Goal: Transaction & Acquisition: Purchase product/service

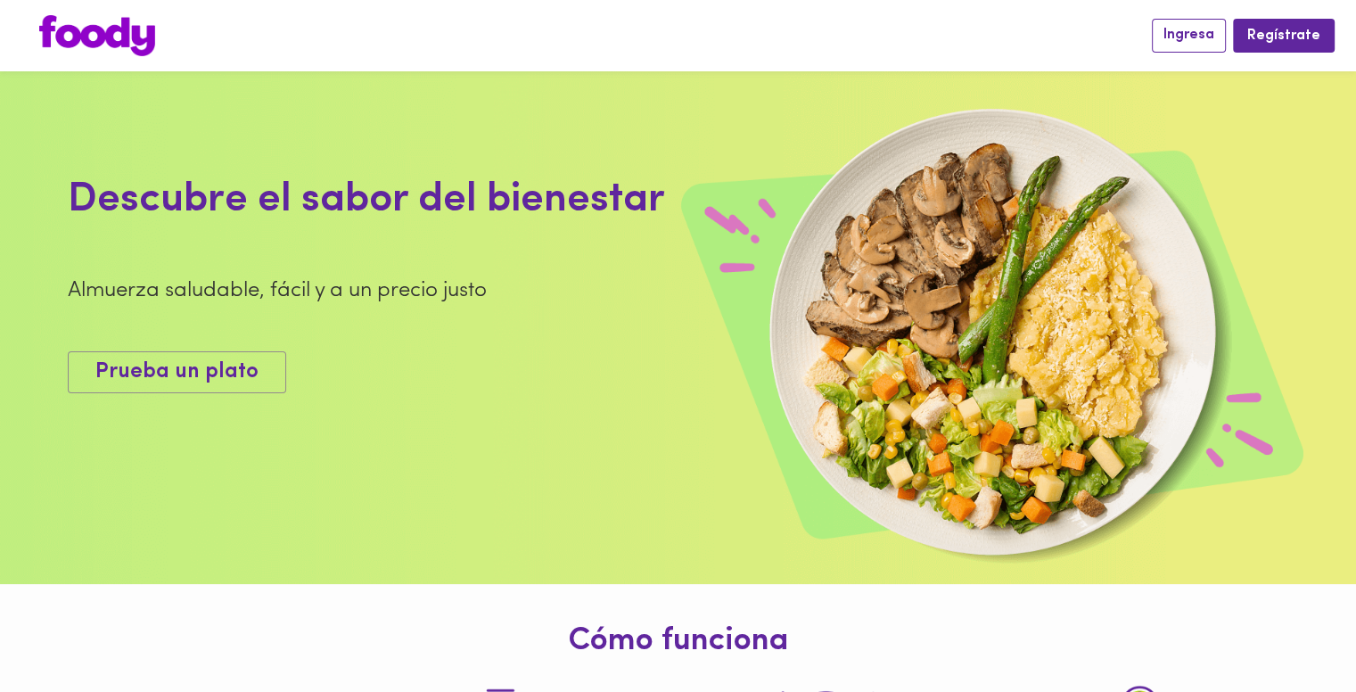
click at [1177, 32] on span "Ingresa" at bounding box center [1188, 35] width 51 height 17
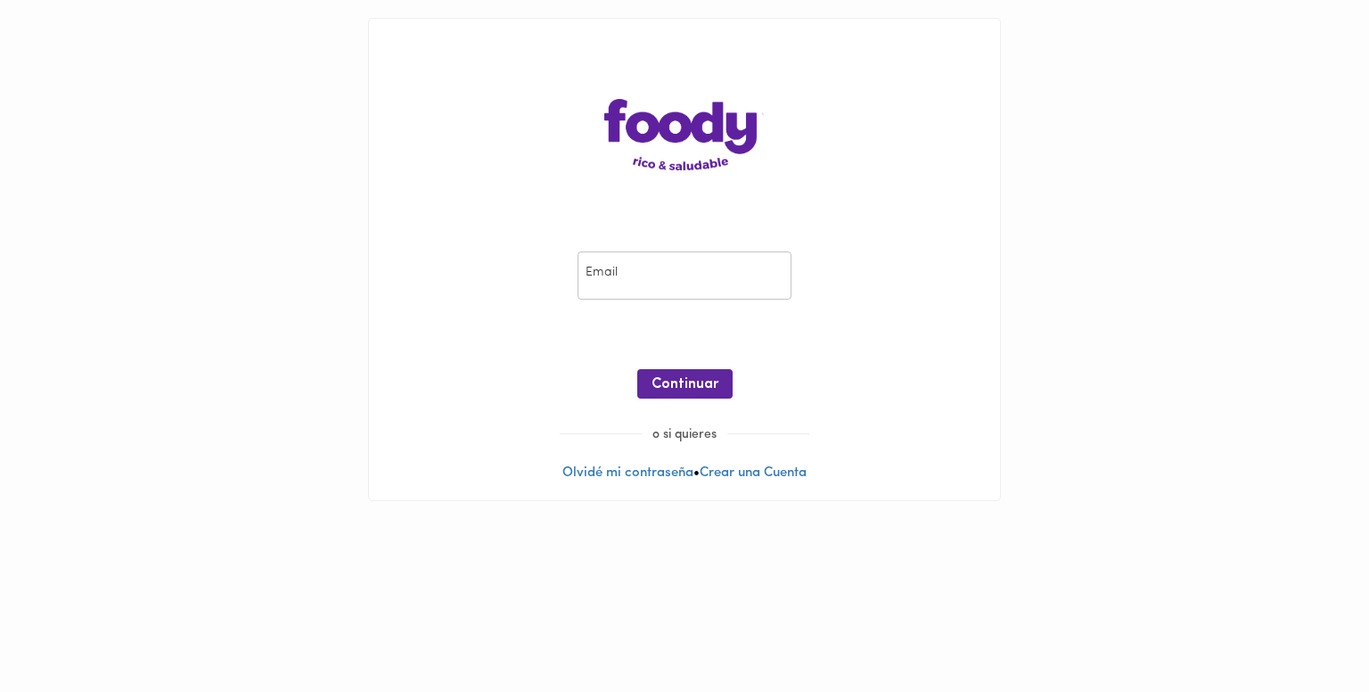
click at [651, 215] on div "Email Email ¡Oops! Recuperar Clave Continuar o si quieres Olvidé mi contraseña …" at bounding box center [684, 259] width 631 height 481
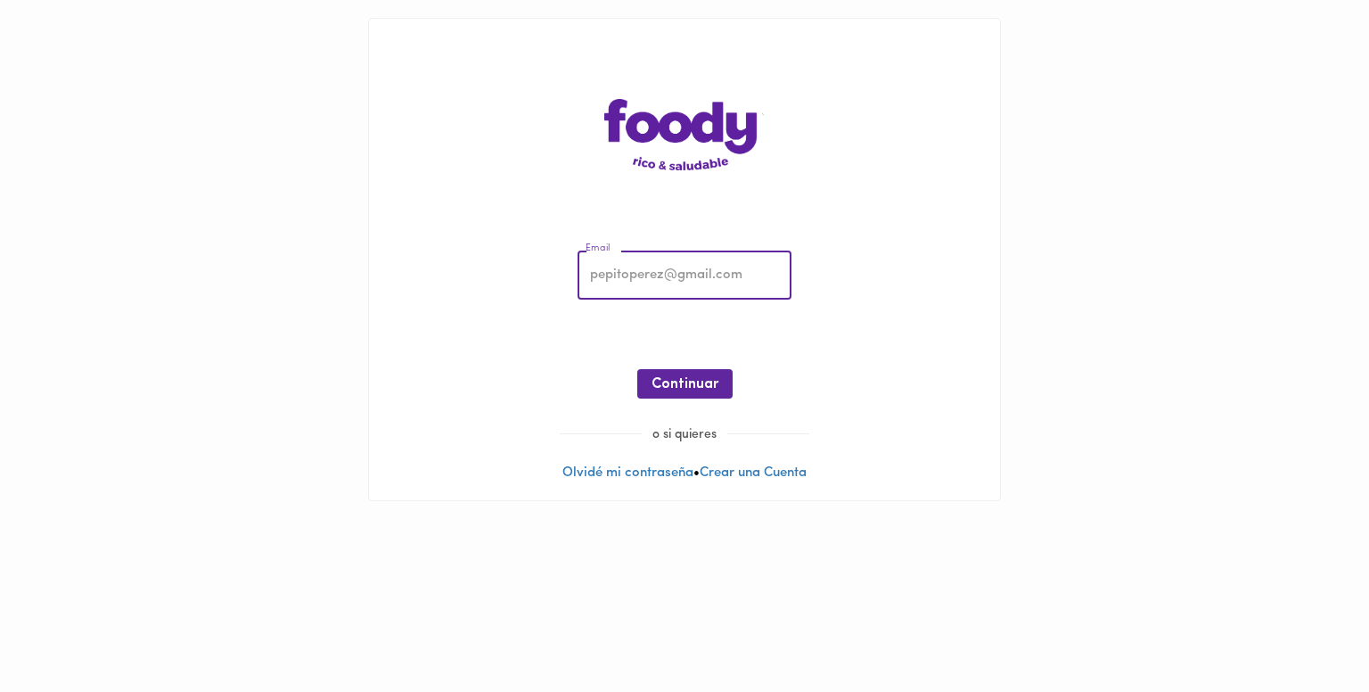
click at [644, 283] on input "email" at bounding box center [685, 275] width 214 height 49
type input "leylama75@gmail.com"
click at [691, 390] on span "Continuar" at bounding box center [685, 384] width 67 height 17
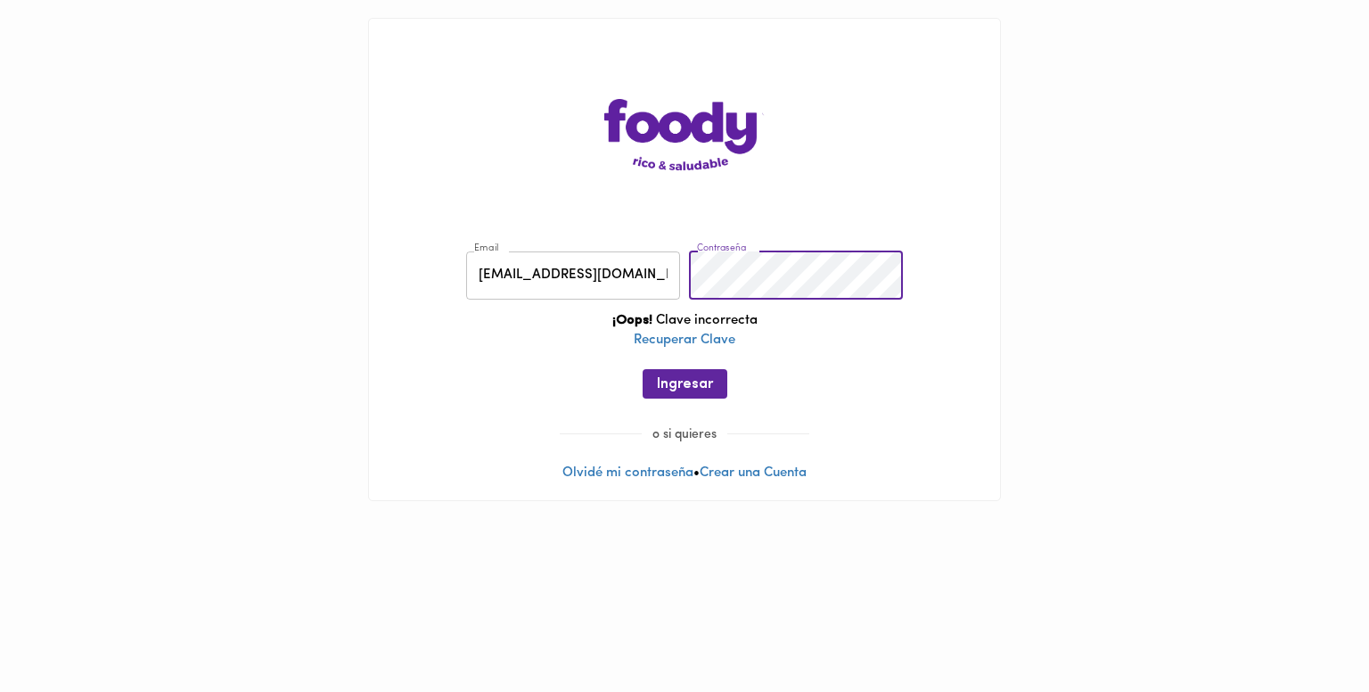
click at [657, 274] on div "Email leylama75@gmail.com Email Contraseña Contraseña ¡Oops! Clave incorrecta R…" at bounding box center [685, 329] width 596 height 193
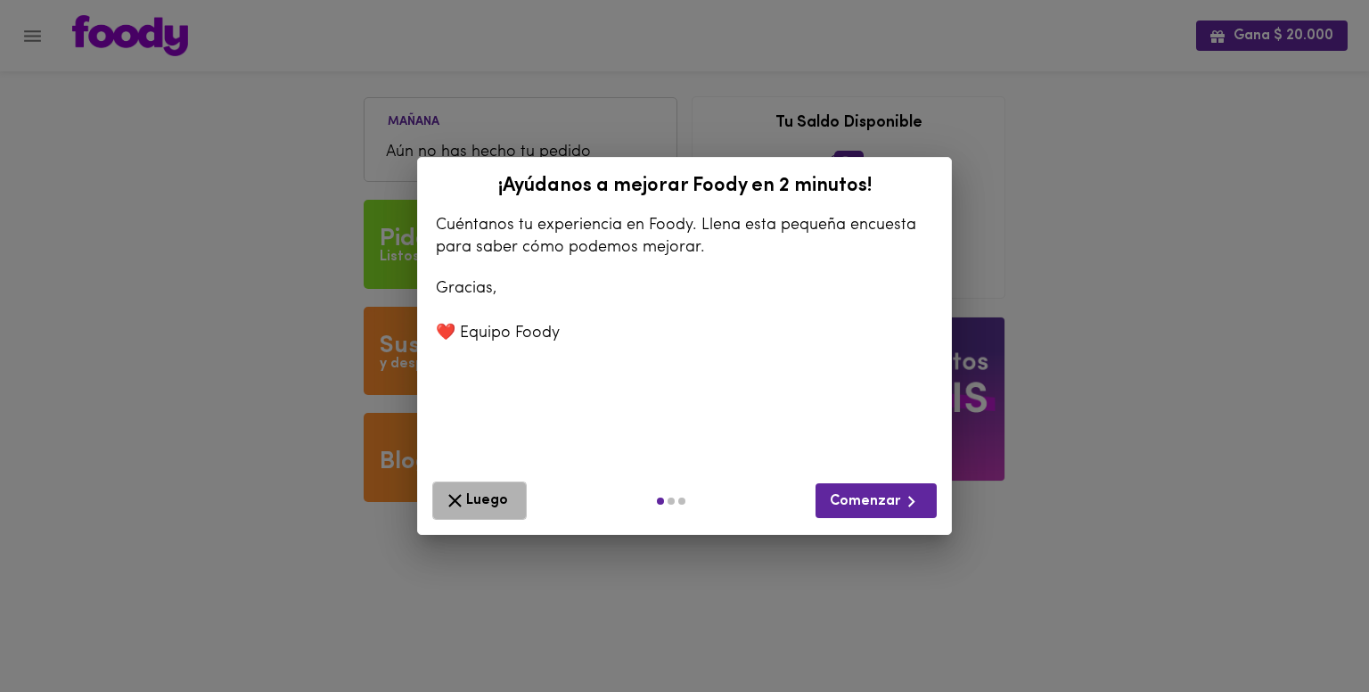
click at [486, 511] on span "Luego" at bounding box center [479, 500] width 71 height 22
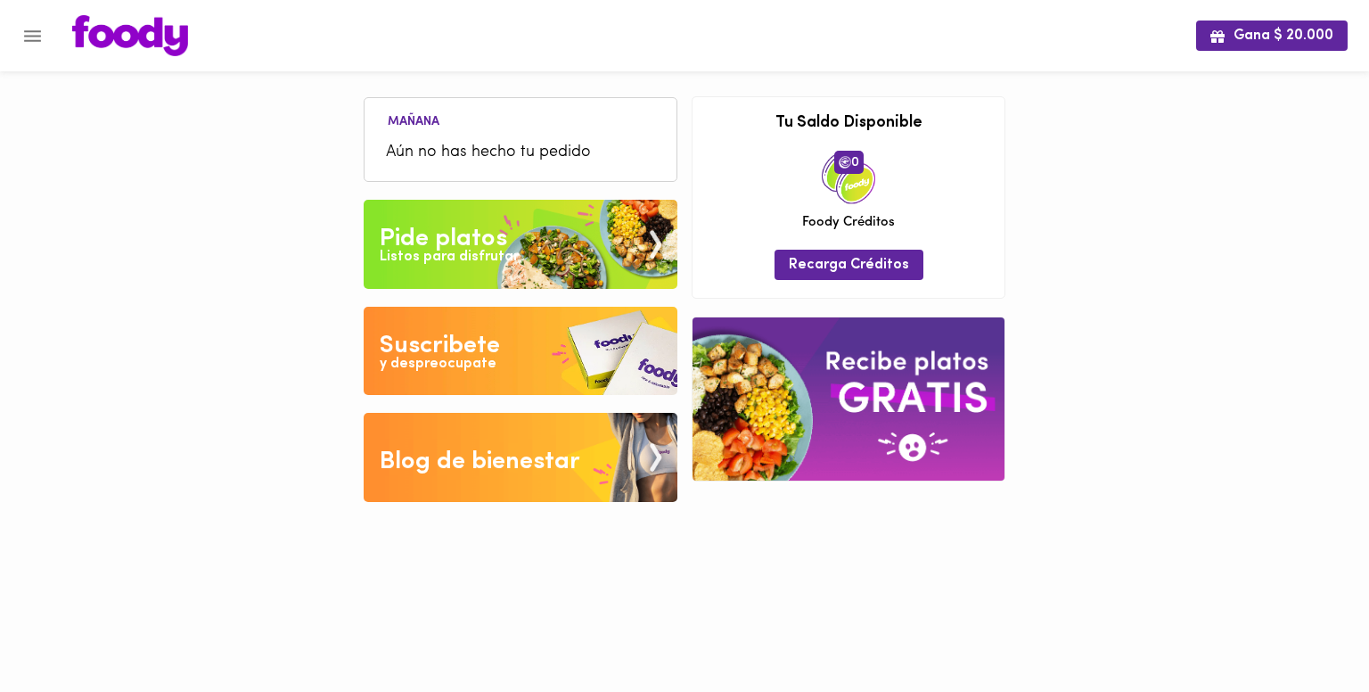
click at [473, 242] on div "Pide platos" at bounding box center [443, 239] width 127 height 36
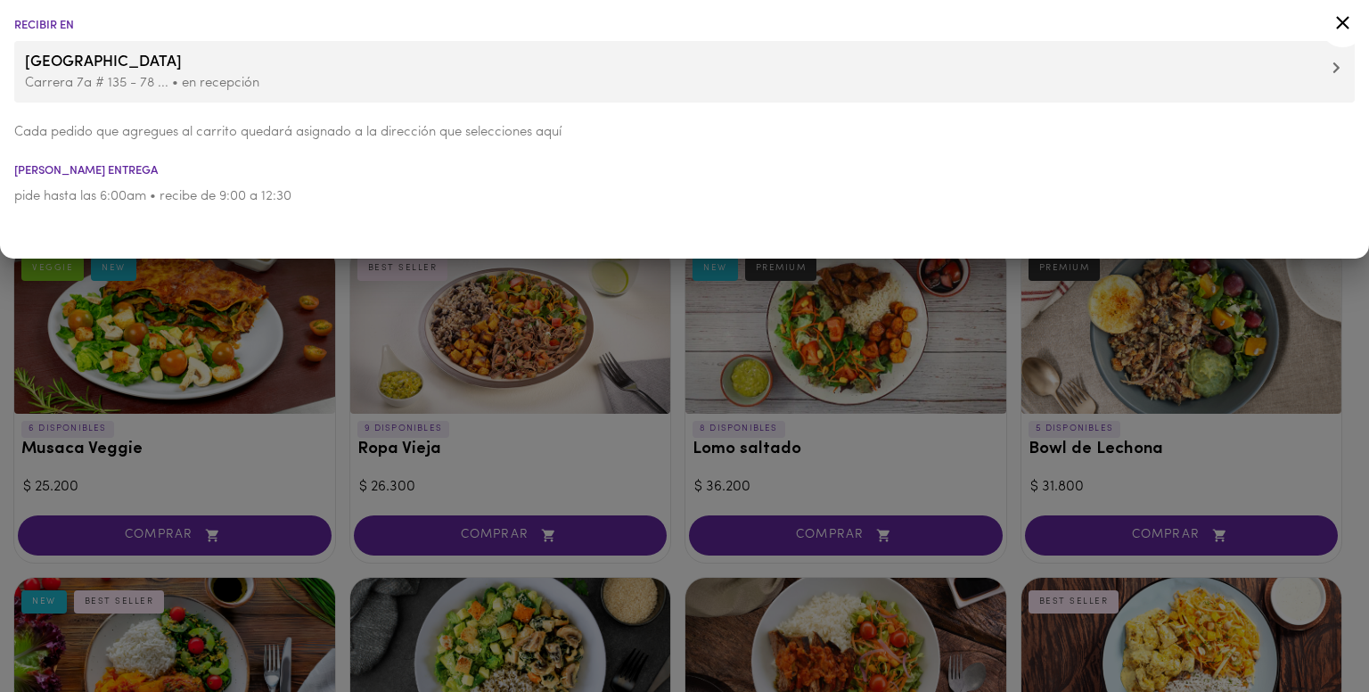
click at [286, 329] on div at bounding box center [684, 346] width 1369 height 692
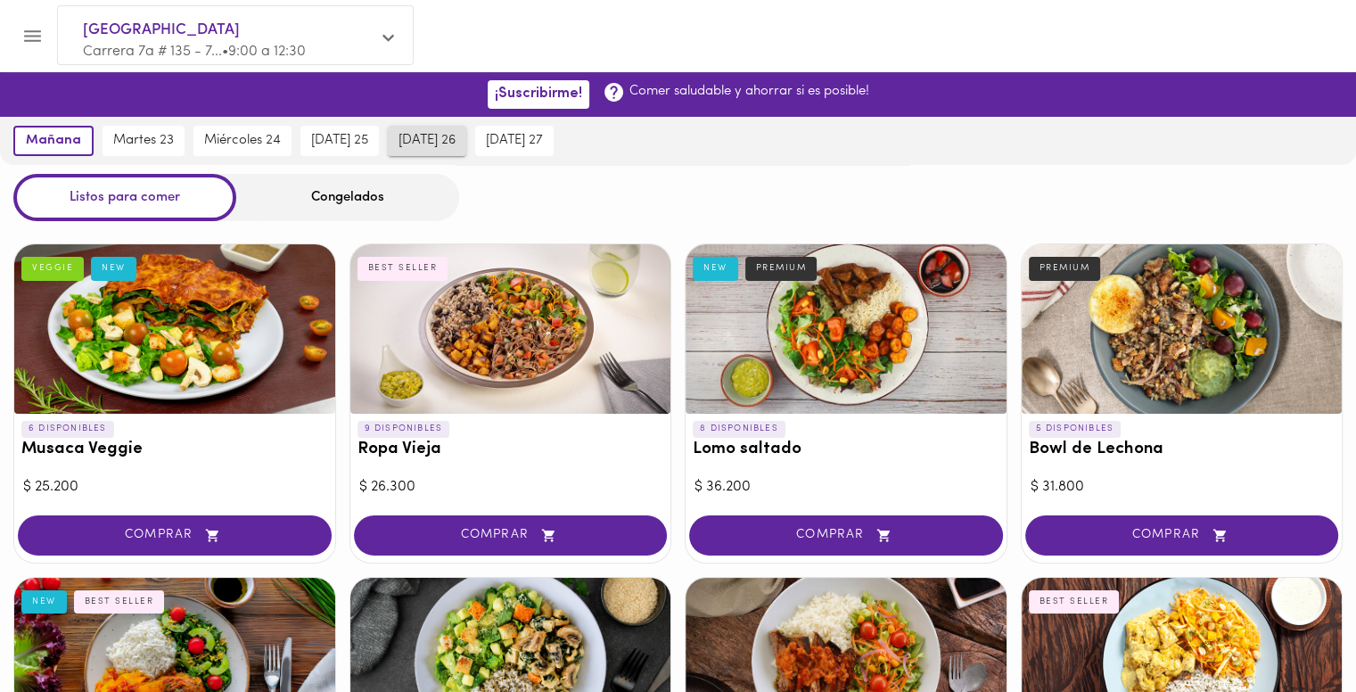
click at [435, 139] on span "viernes 26" at bounding box center [426, 141] width 57 height 16
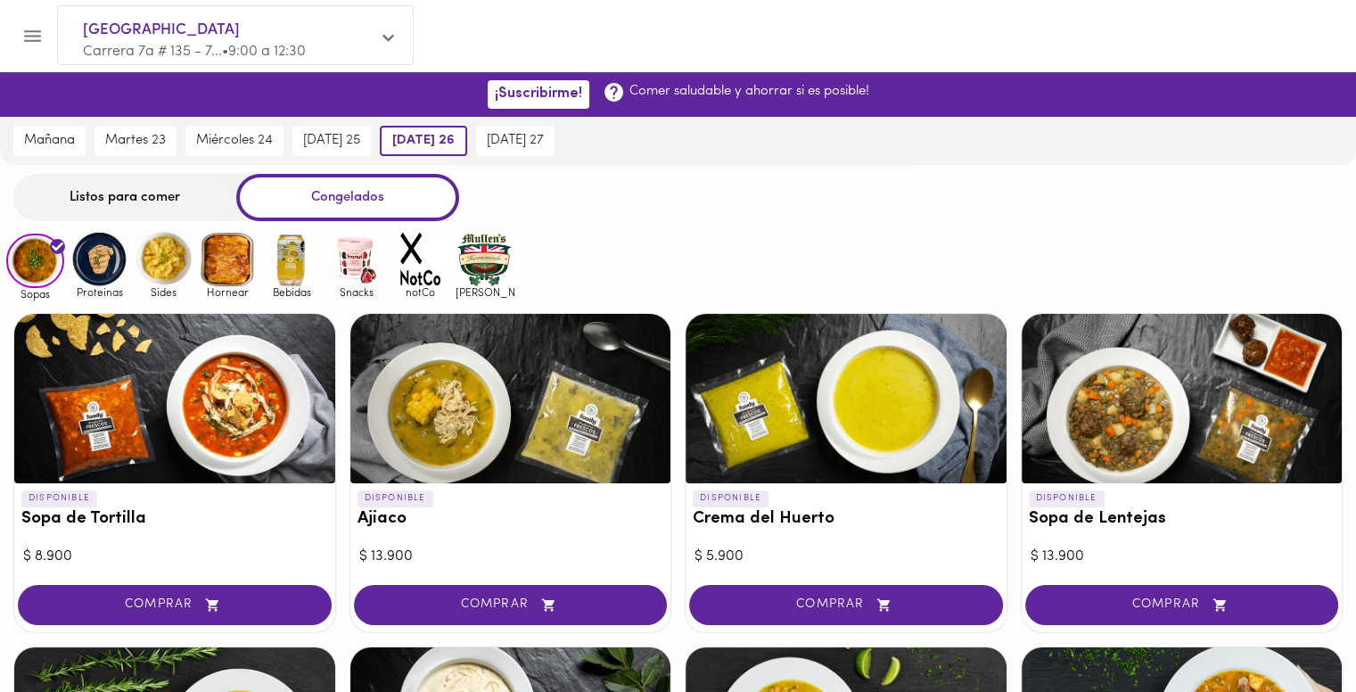
click at [181, 191] on div "Listos para comer" at bounding box center [124, 197] width 223 height 47
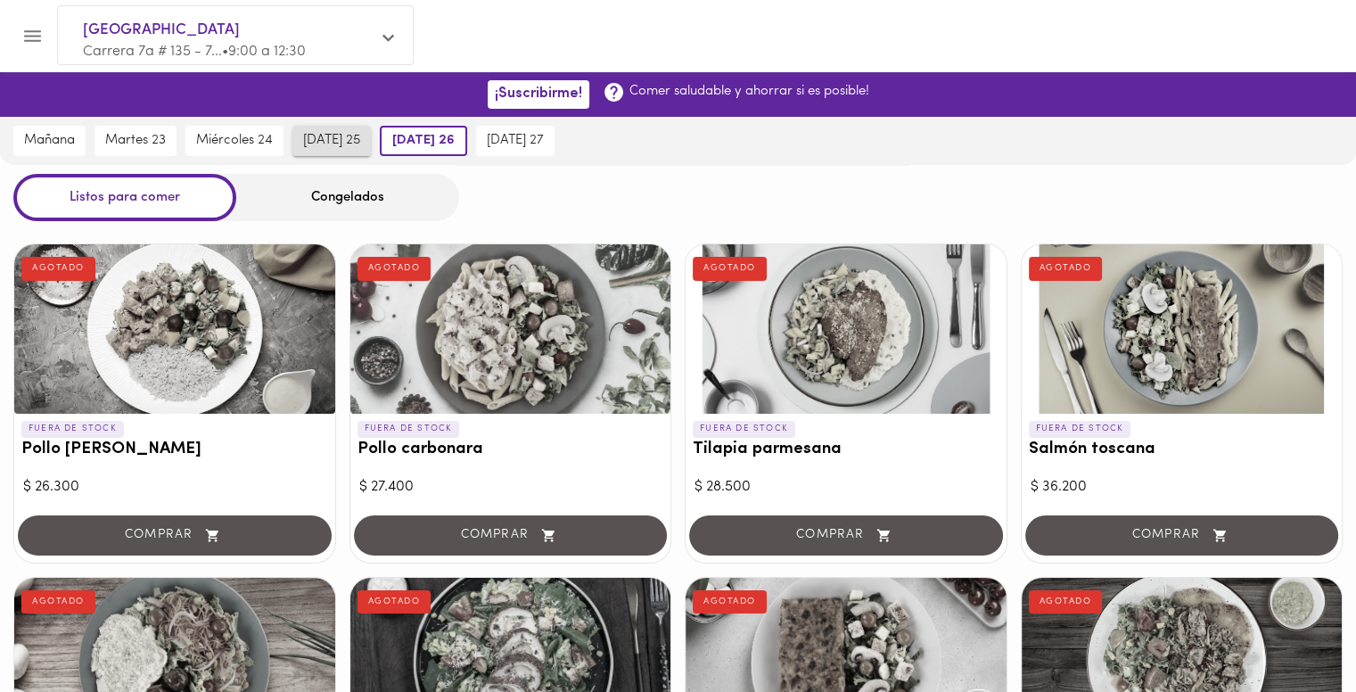
click at [347, 143] on span "jueves 25" at bounding box center [331, 141] width 57 height 16
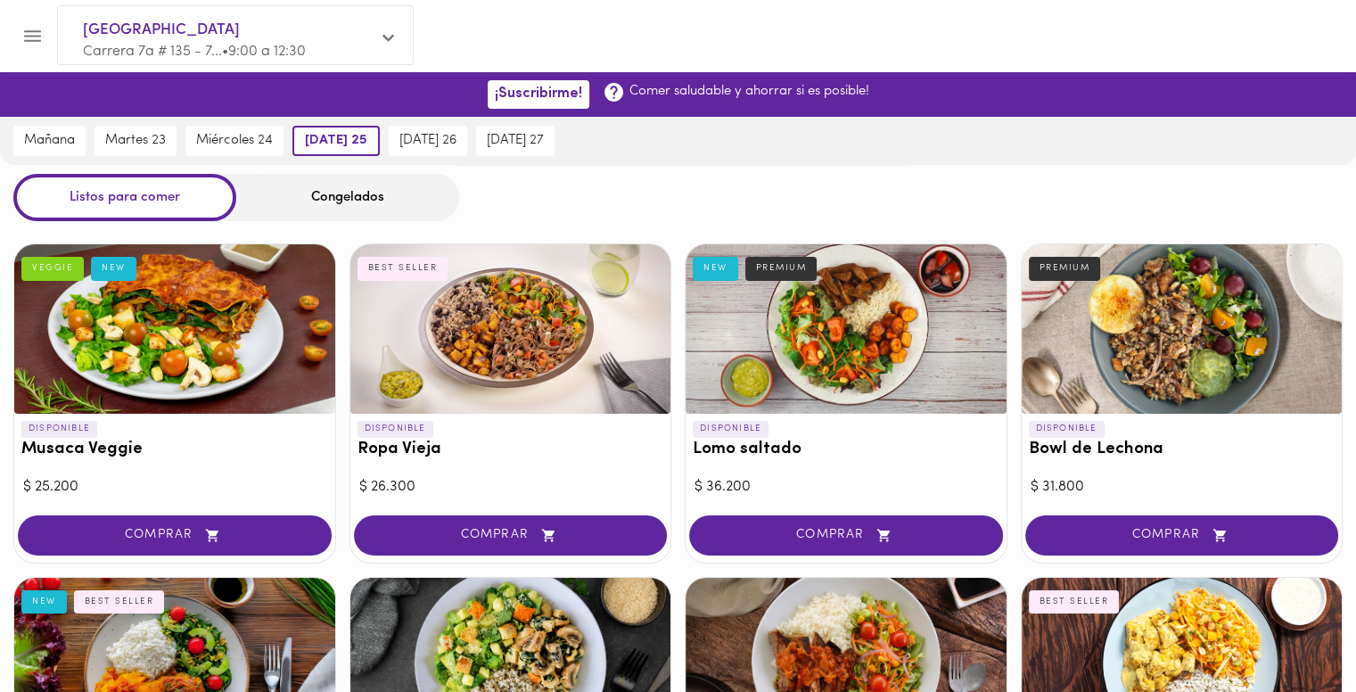
click at [440, 125] on div "viernes 26" at bounding box center [427, 141] width 87 height 48
click at [445, 143] on span "viernes 26" at bounding box center [427, 141] width 57 height 16
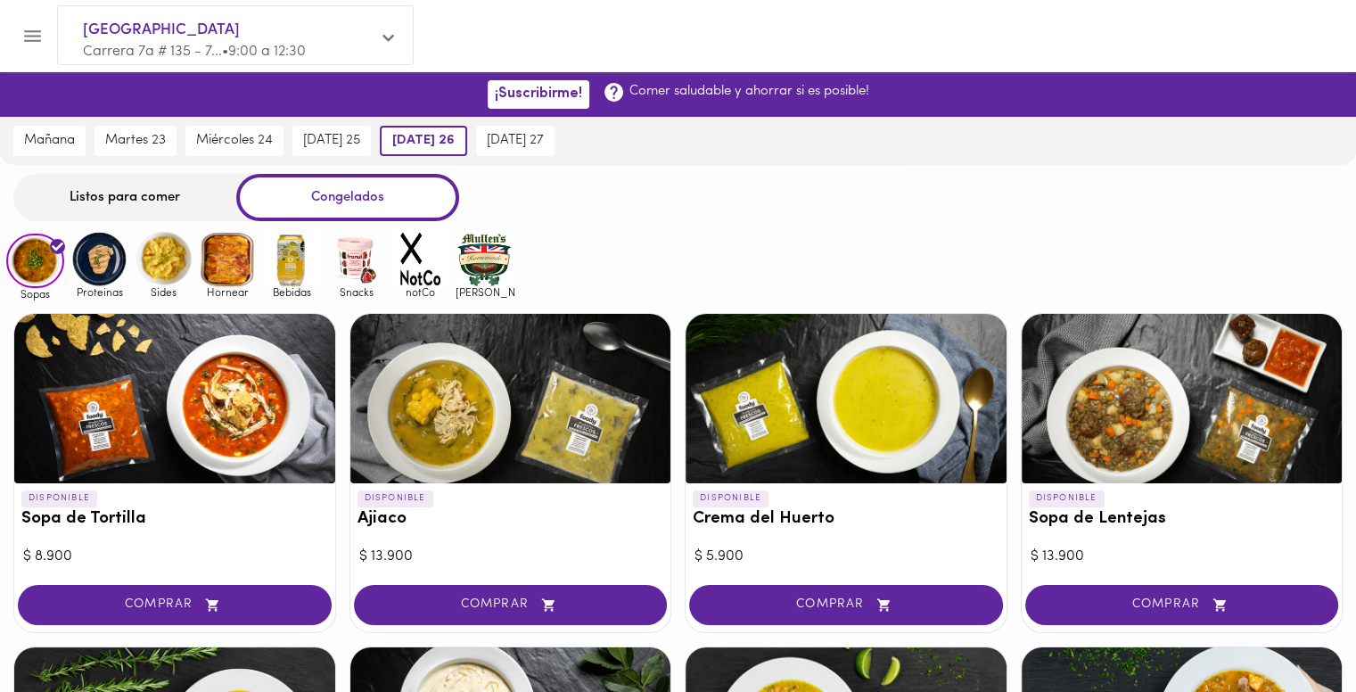
click at [132, 200] on div "Listos para comer" at bounding box center [124, 197] width 223 height 47
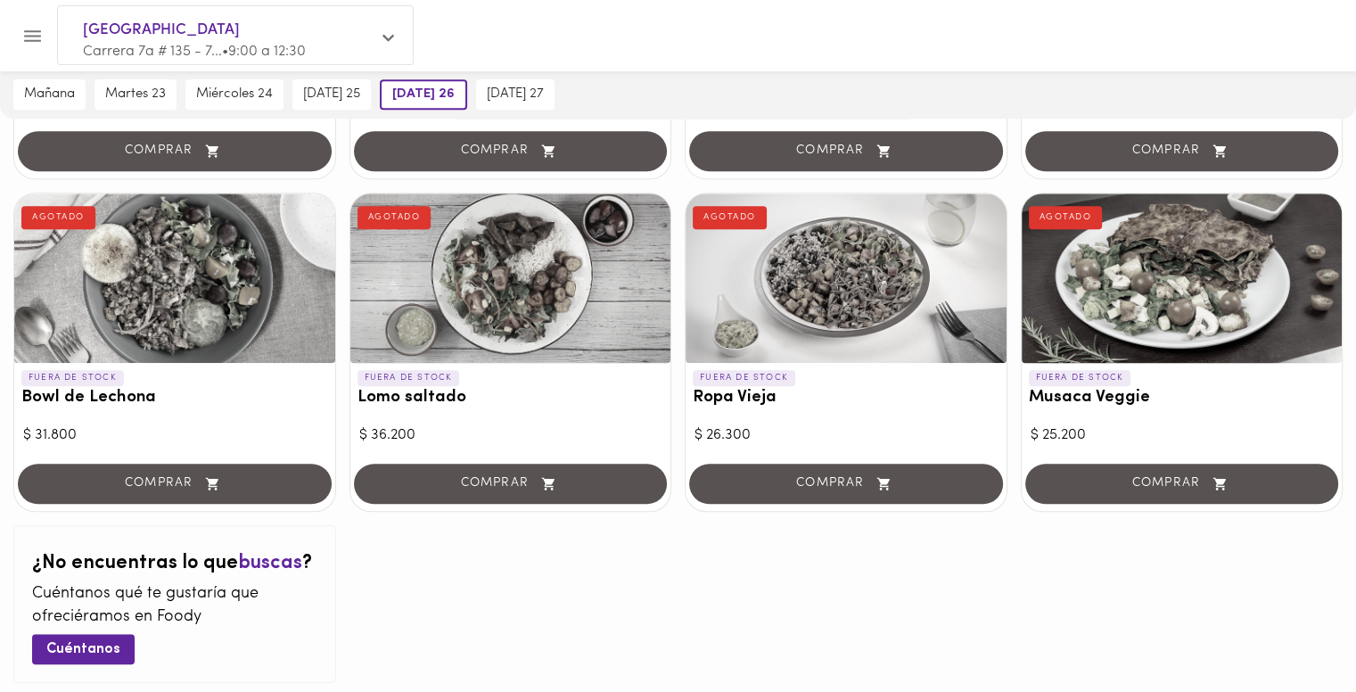
scroll to position [1141, 0]
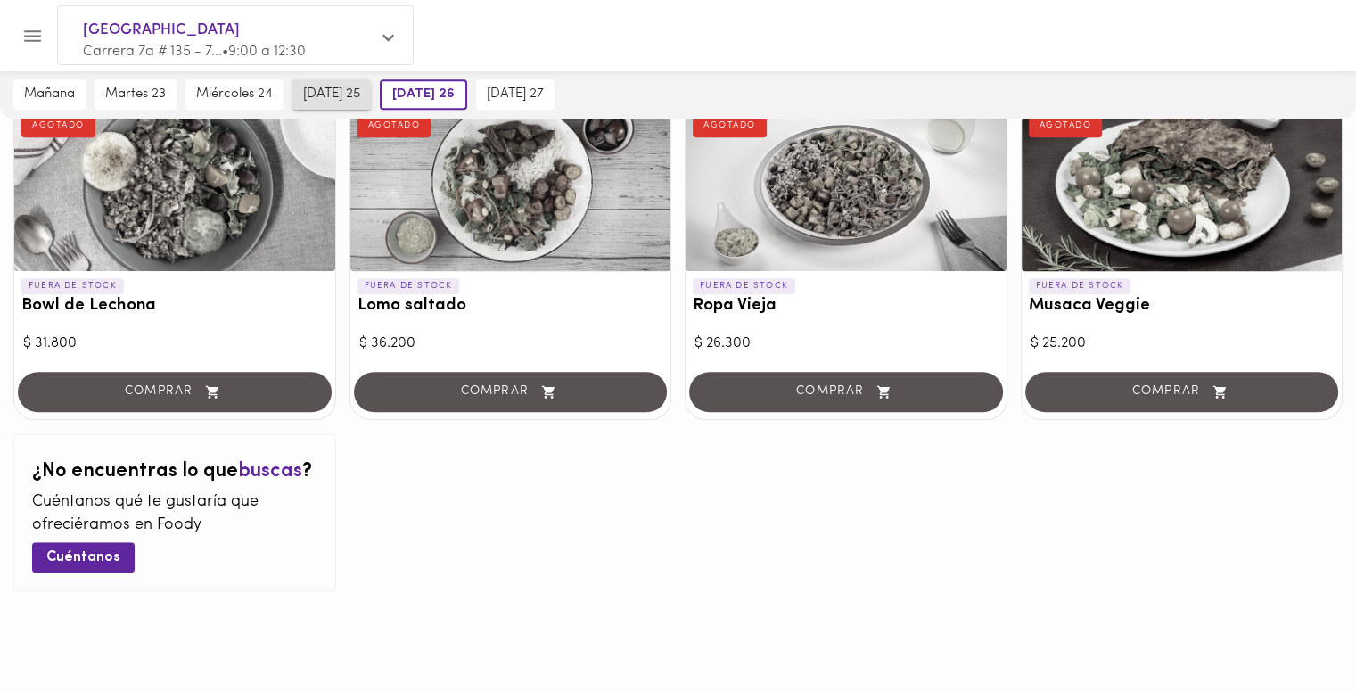
click at [336, 98] on span "jueves 25" at bounding box center [331, 94] width 57 height 16
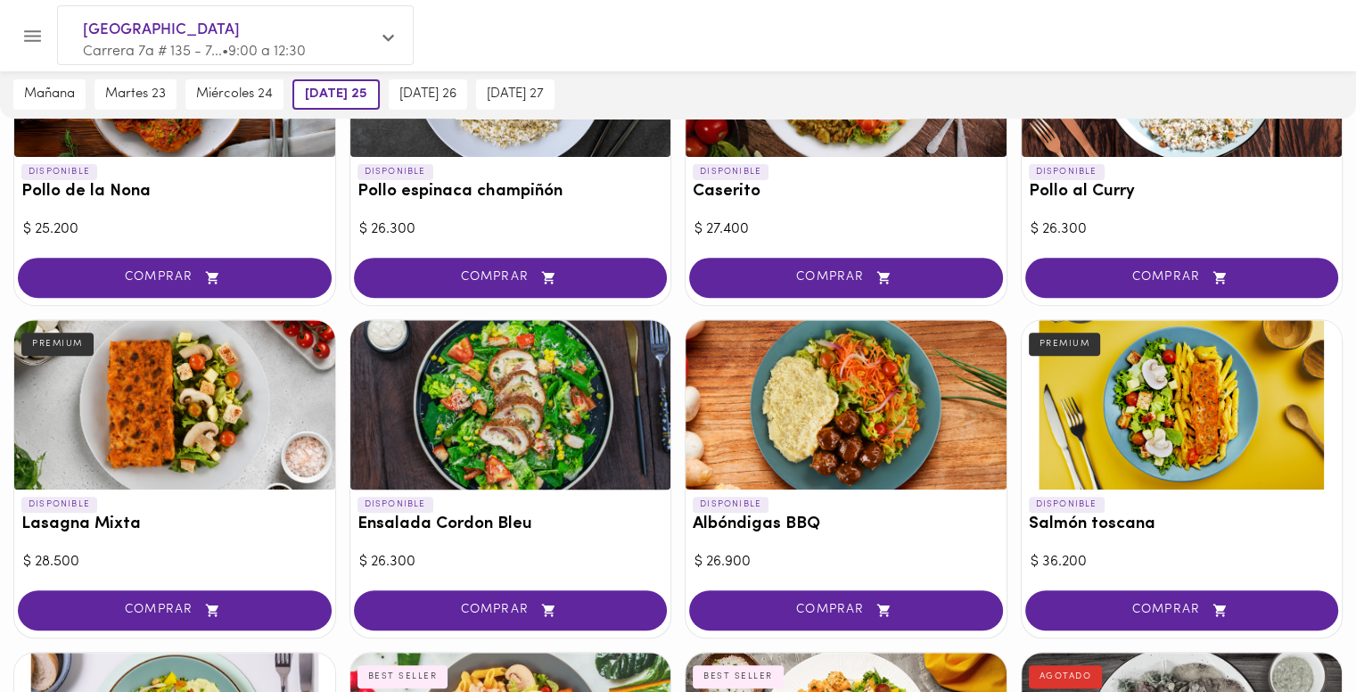
scroll to position [0, 0]
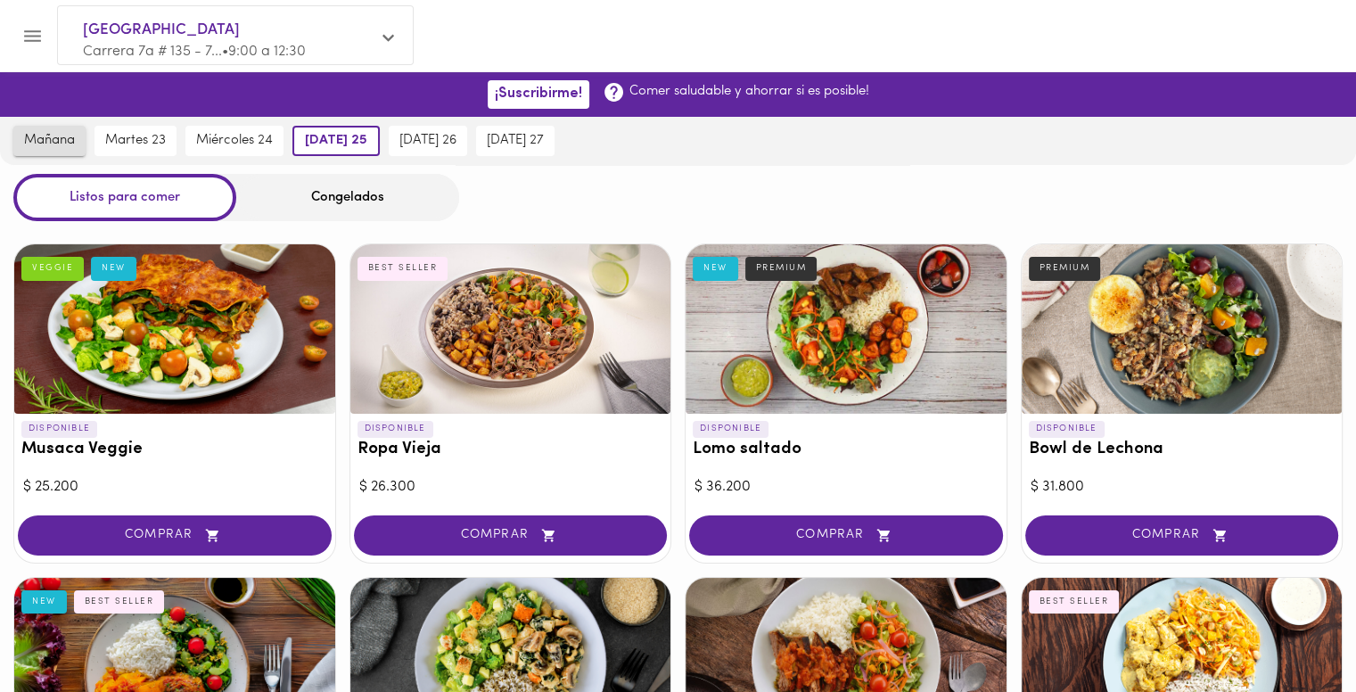
click at [75, 139] on span "mañana" at bounding box center [49, 141] width 51 height 16
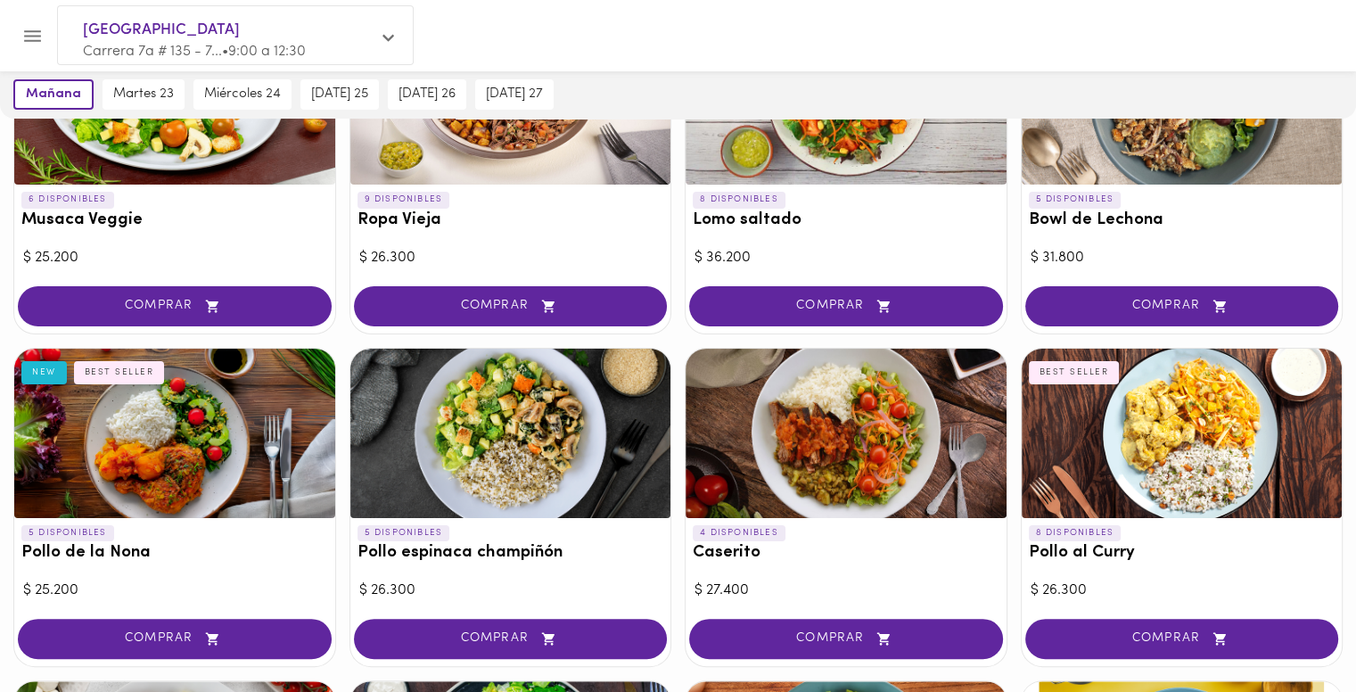
scroll to position [250, 0]
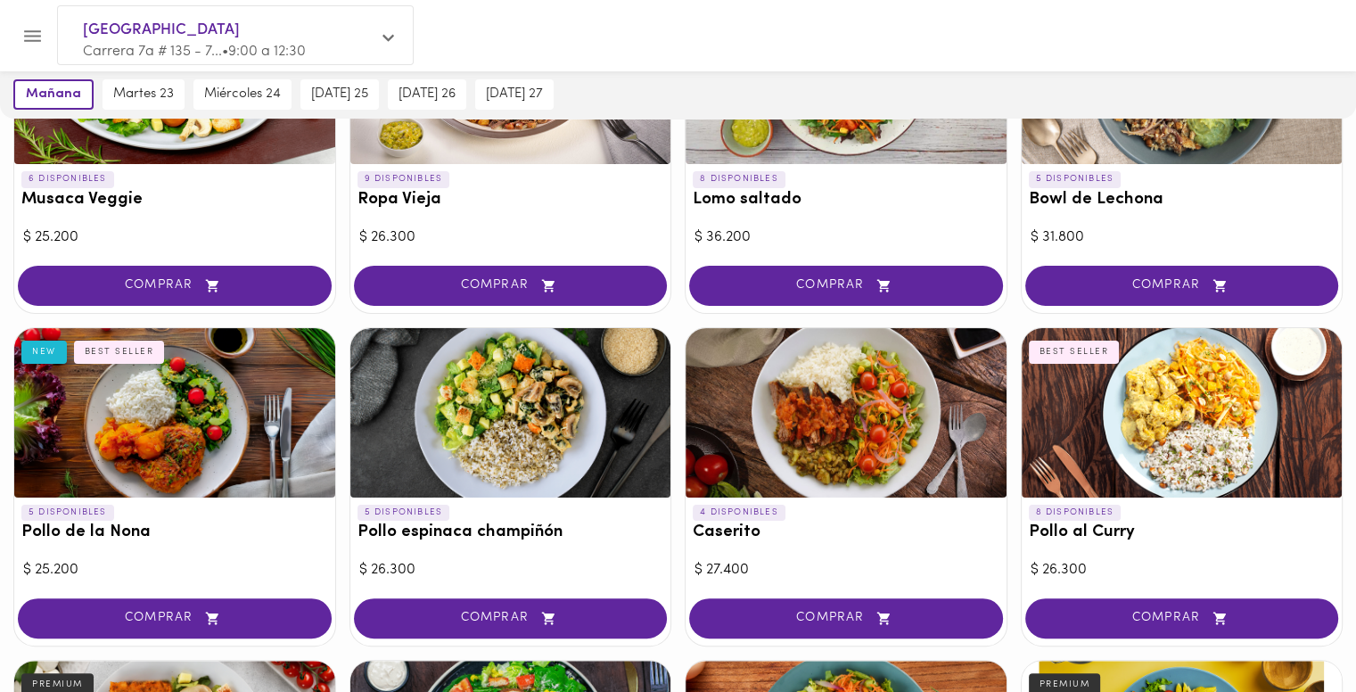
click at [1159, 472] on div at bounding box center [1182, 412] width 321 height 169
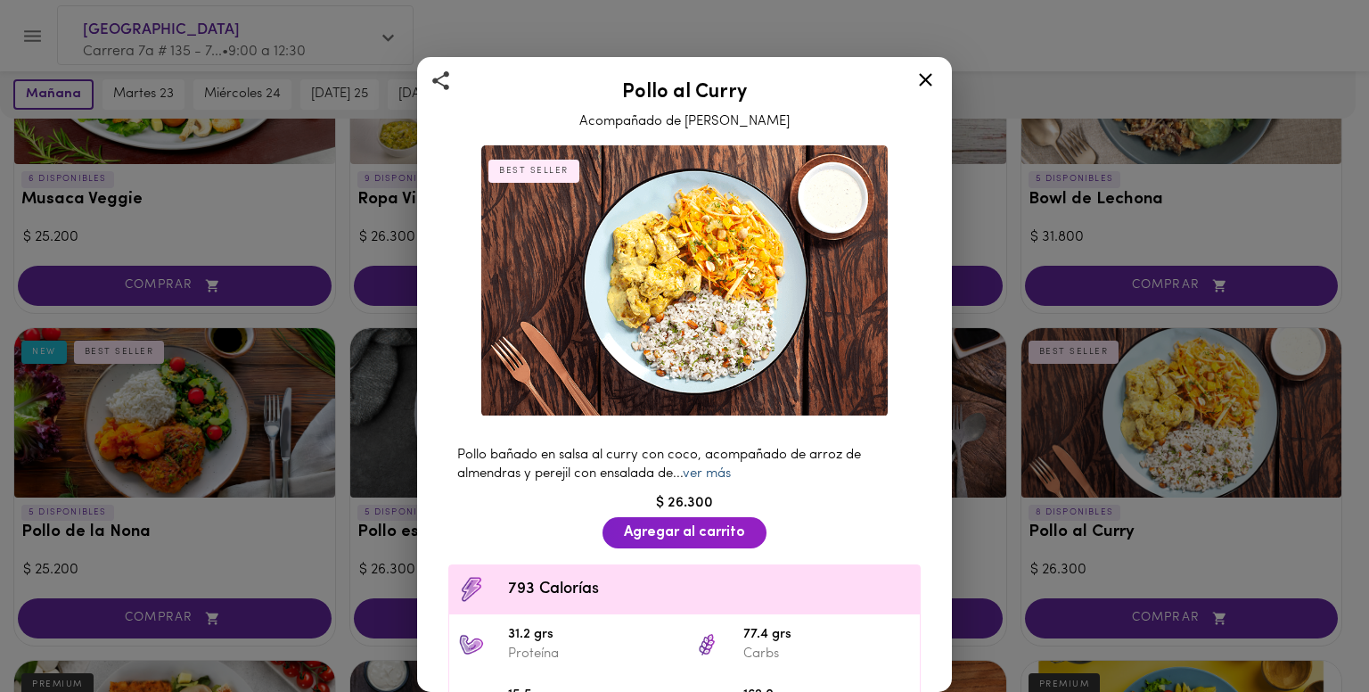
click at [719, 468] on link "ver más" at bounding box center [707, 473] width 48 height 13
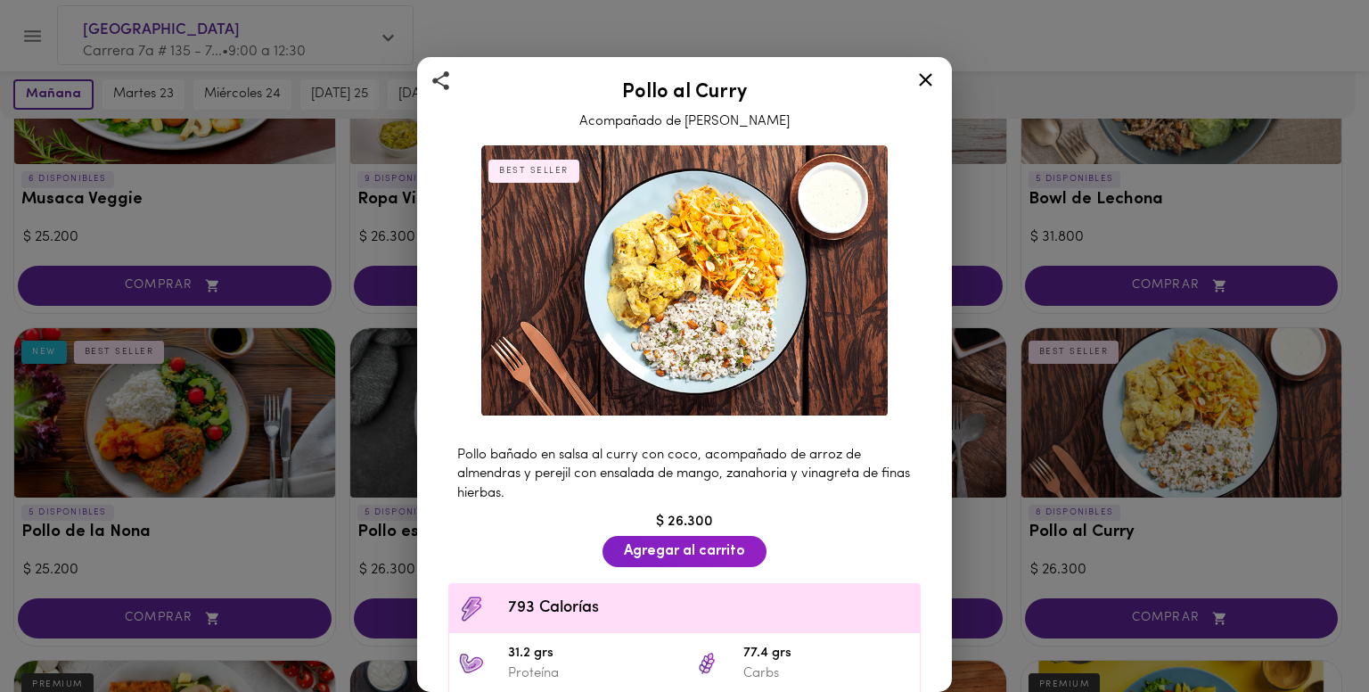
click at [930, 78] on icon at bounding box center [926, 80] width 22 height 22
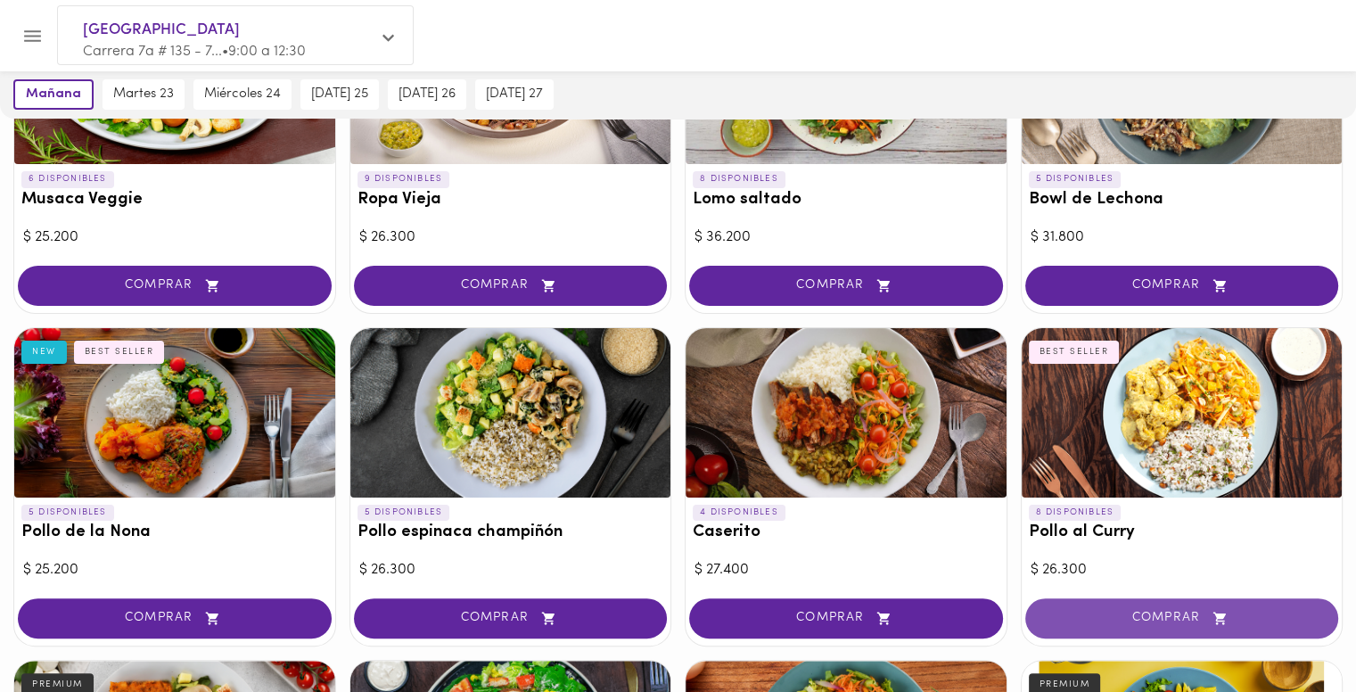
click at [1173, 616] on span "COMPRAR" at bounding box center [1181, 618] width 269 height 15
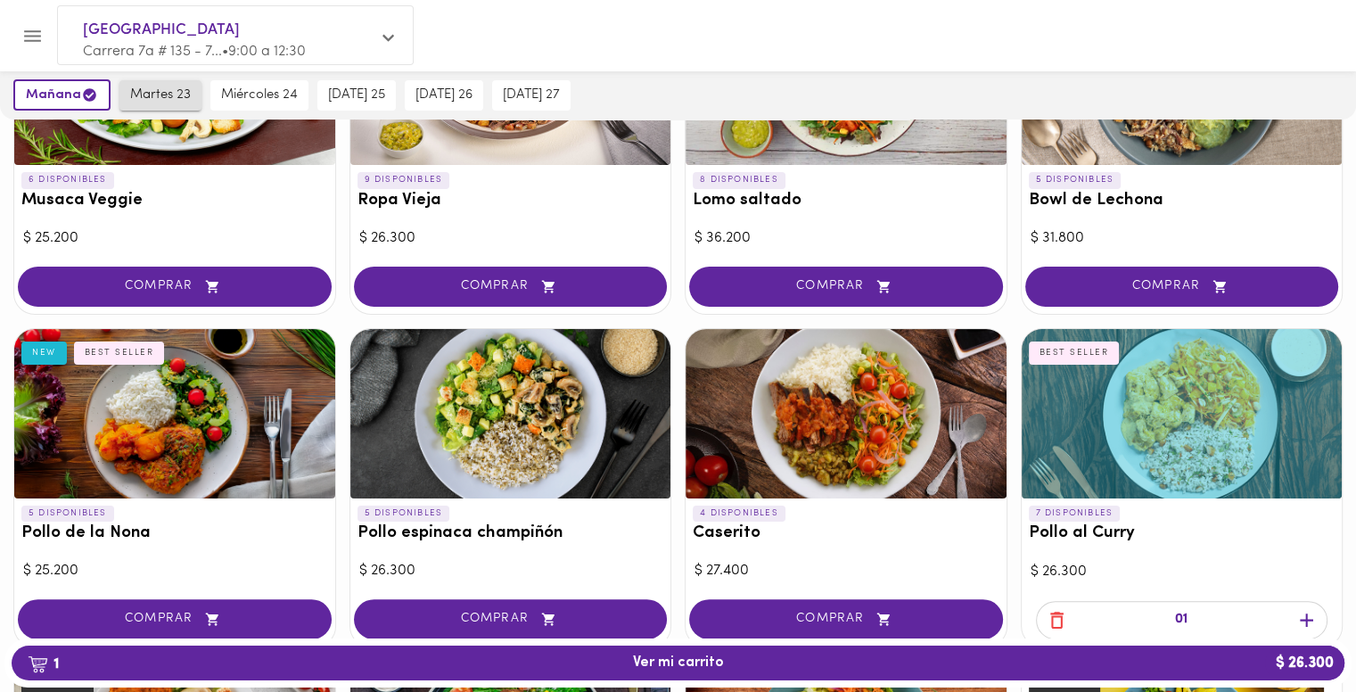
click at [169, 97] on span "martes 23" at bounding box center [160, 95] width 61 height 16
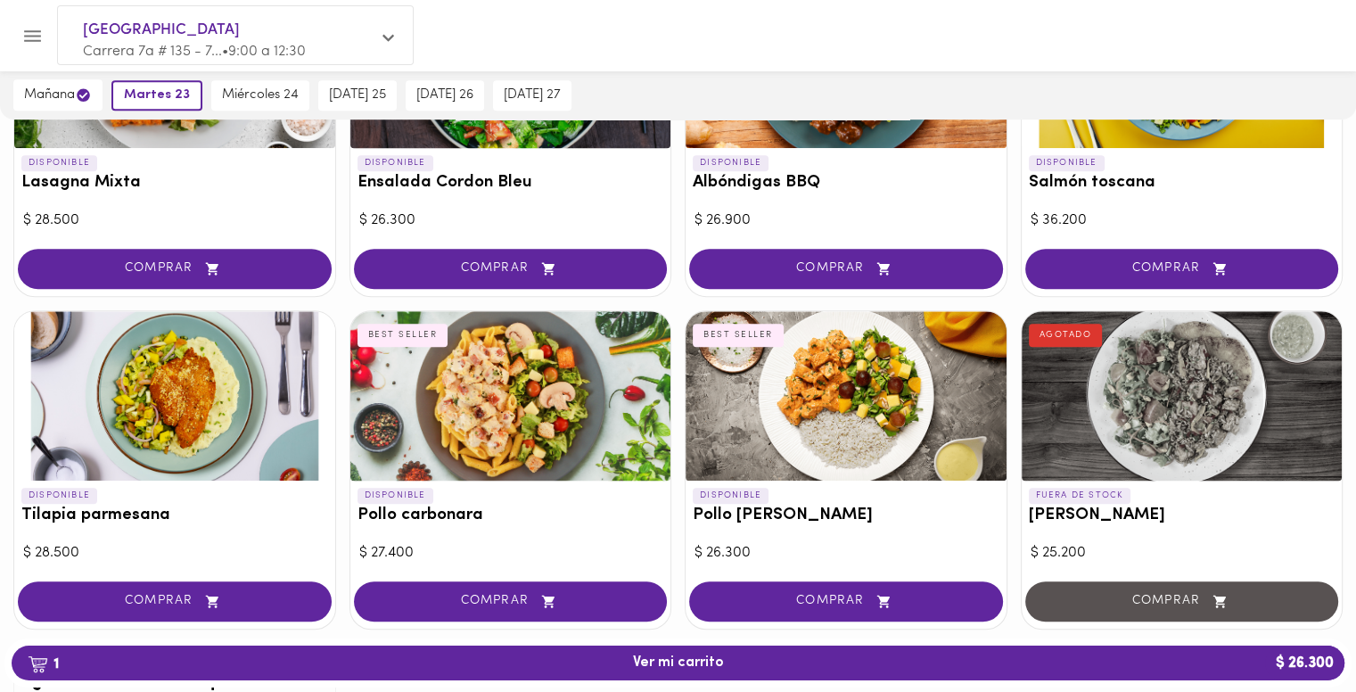
scroll to position [963, 0]
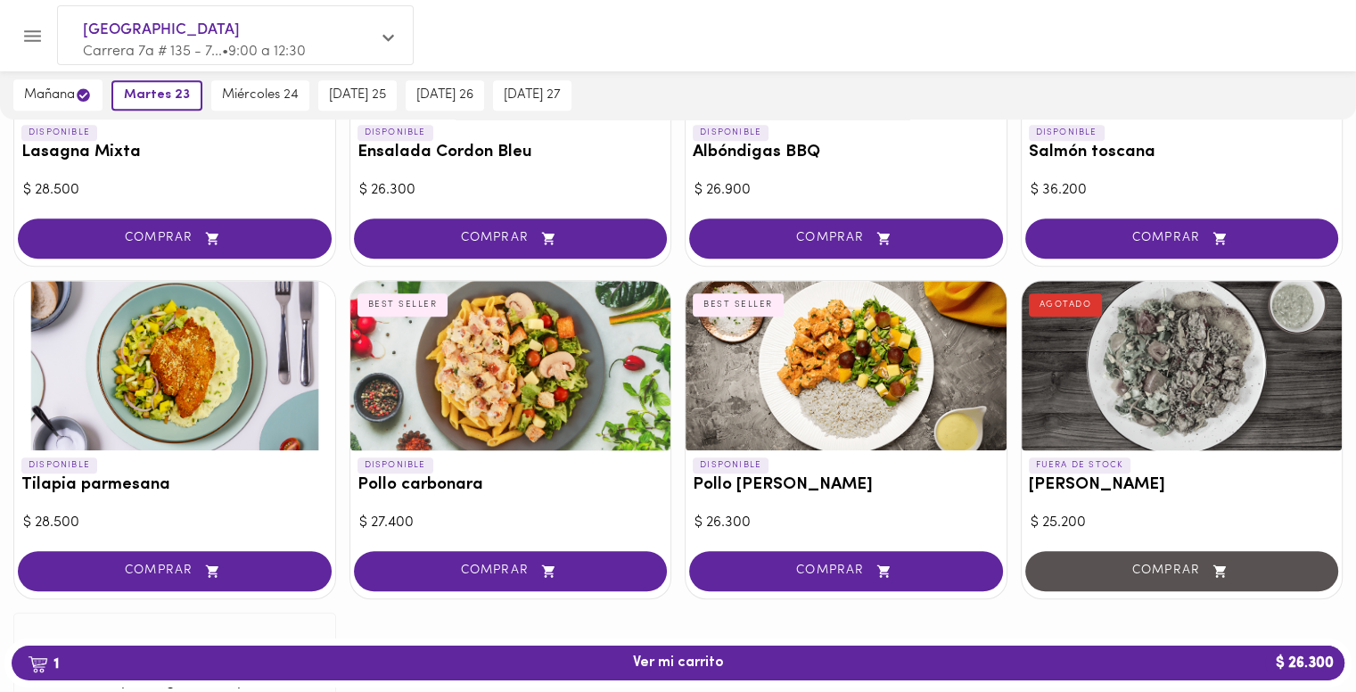
click at [850, 375] on div at bounding box center [846, 365] width 321 height 169
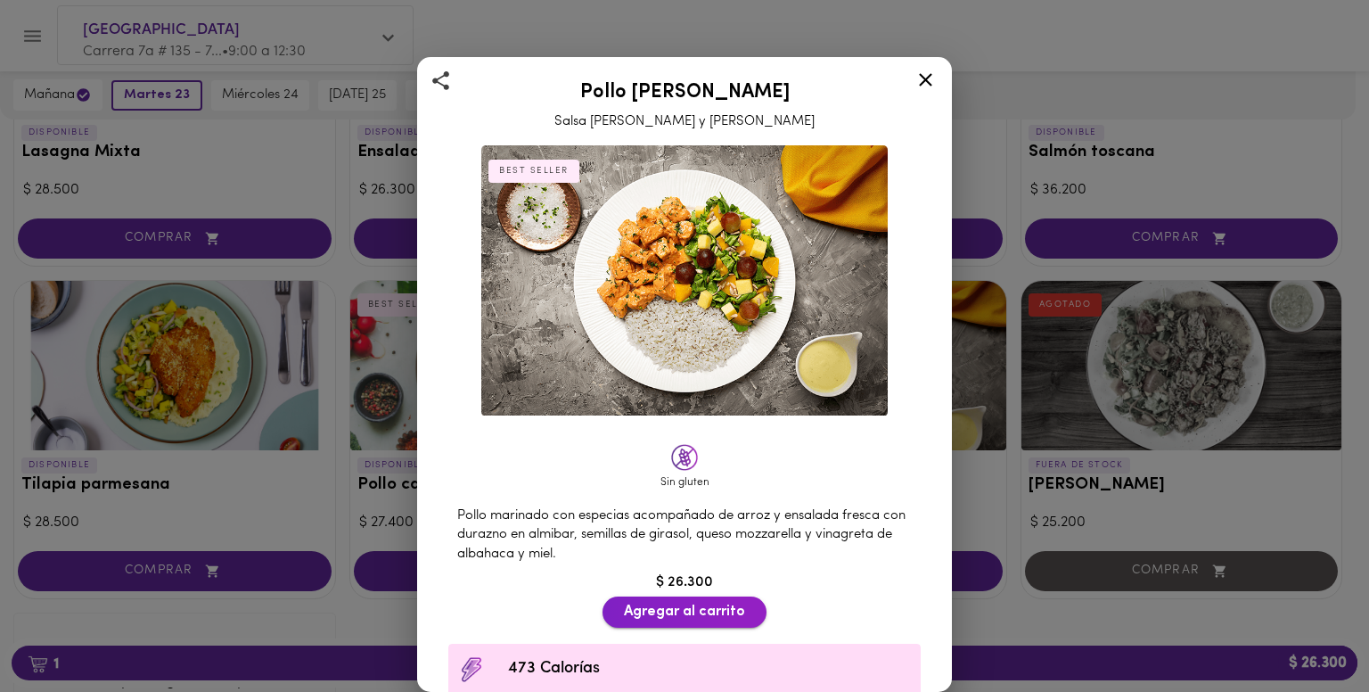
click at [710, 604] on span "Agregar al carrito" at bounding box center [684, 612] width 121 height 17
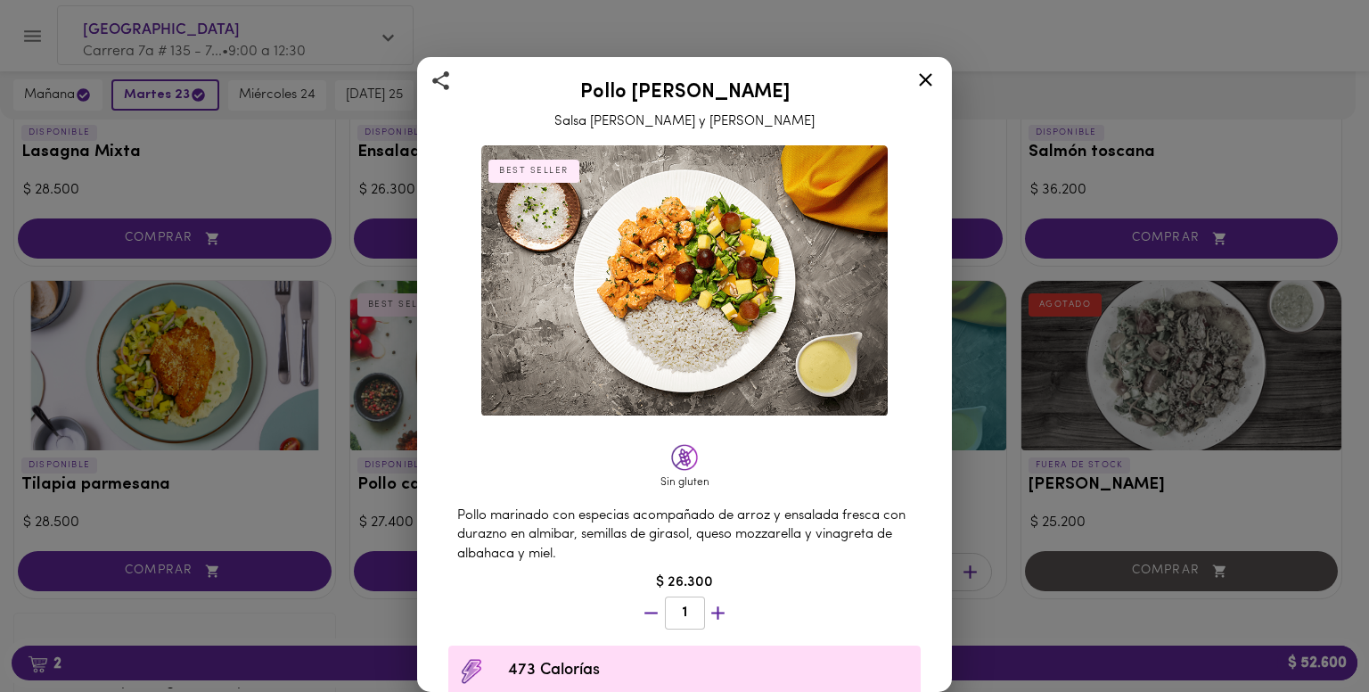
click at [926, 72] on icon at bounding box center [926, 80] width 22 height 22
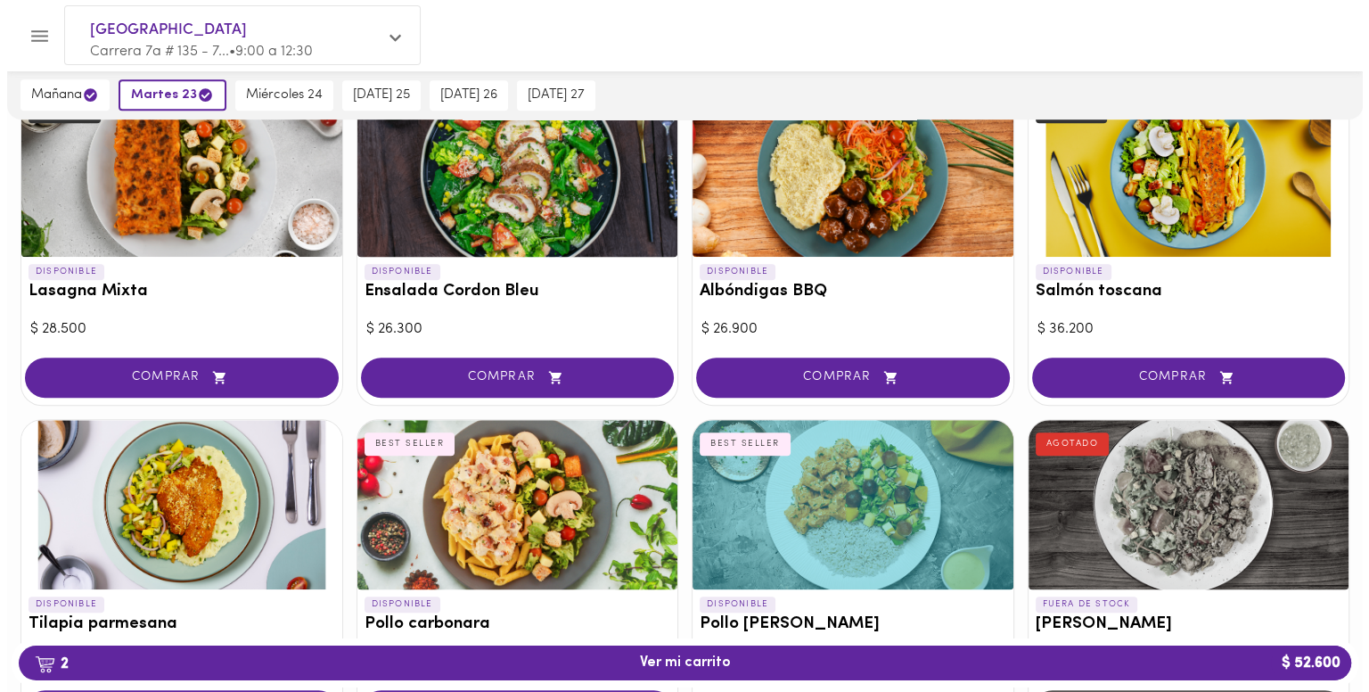
scroll to position [1070, 0]
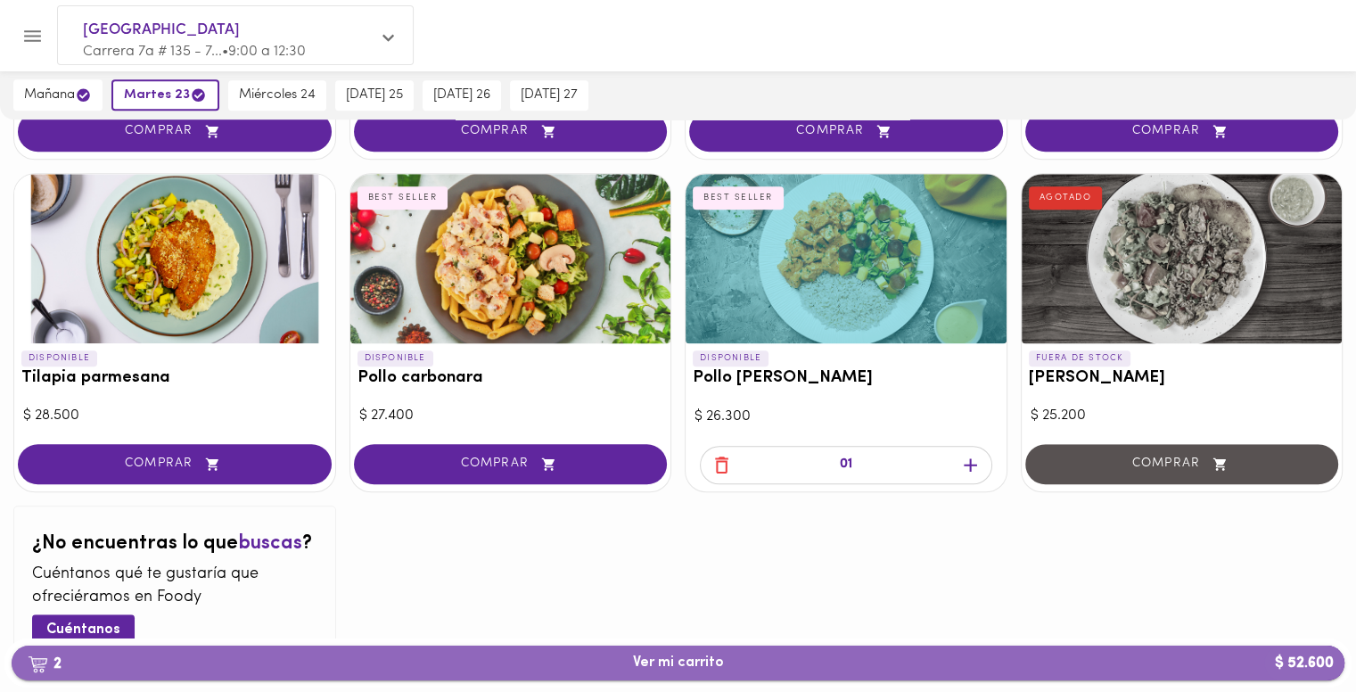
click at [694, 663] on span "2 Ver mi carrito $ 52.600" at bounding box center [678, 662] width 91 height 17
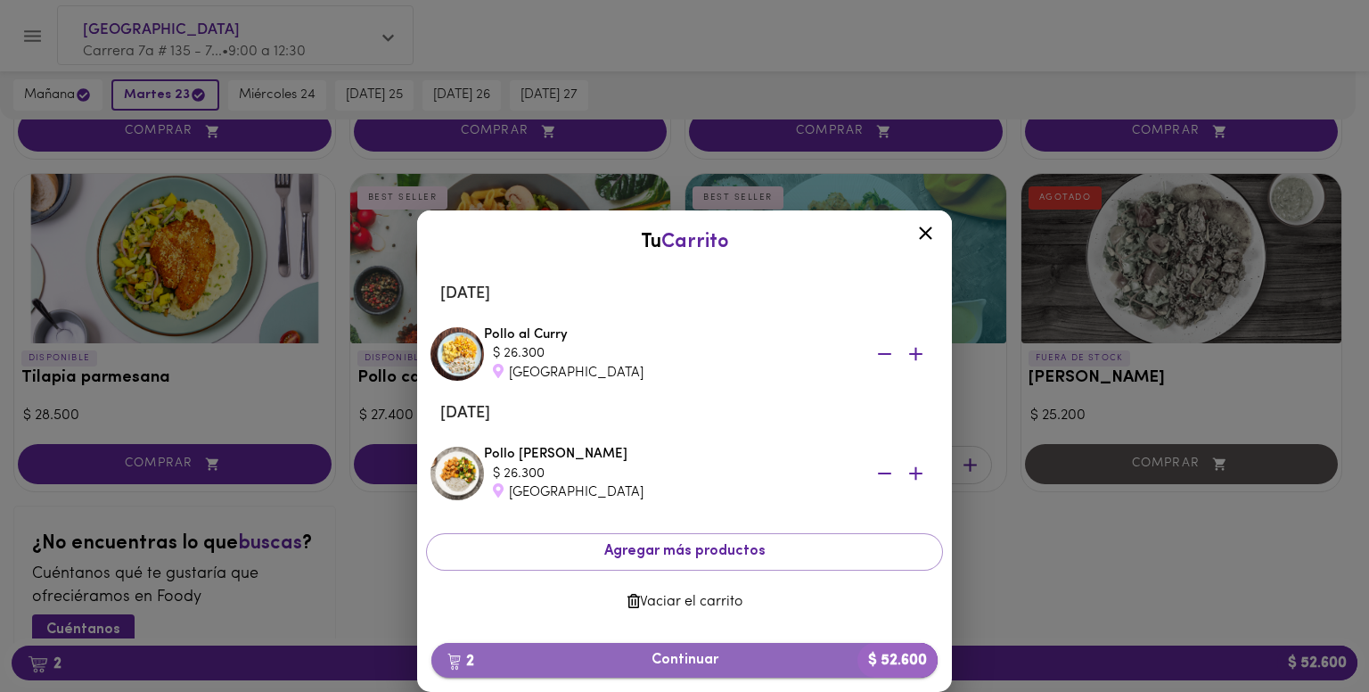
click at [763, 657] on span "2 Continuar $ 52.600" at bounding box center [685, 660] width 478 height 17
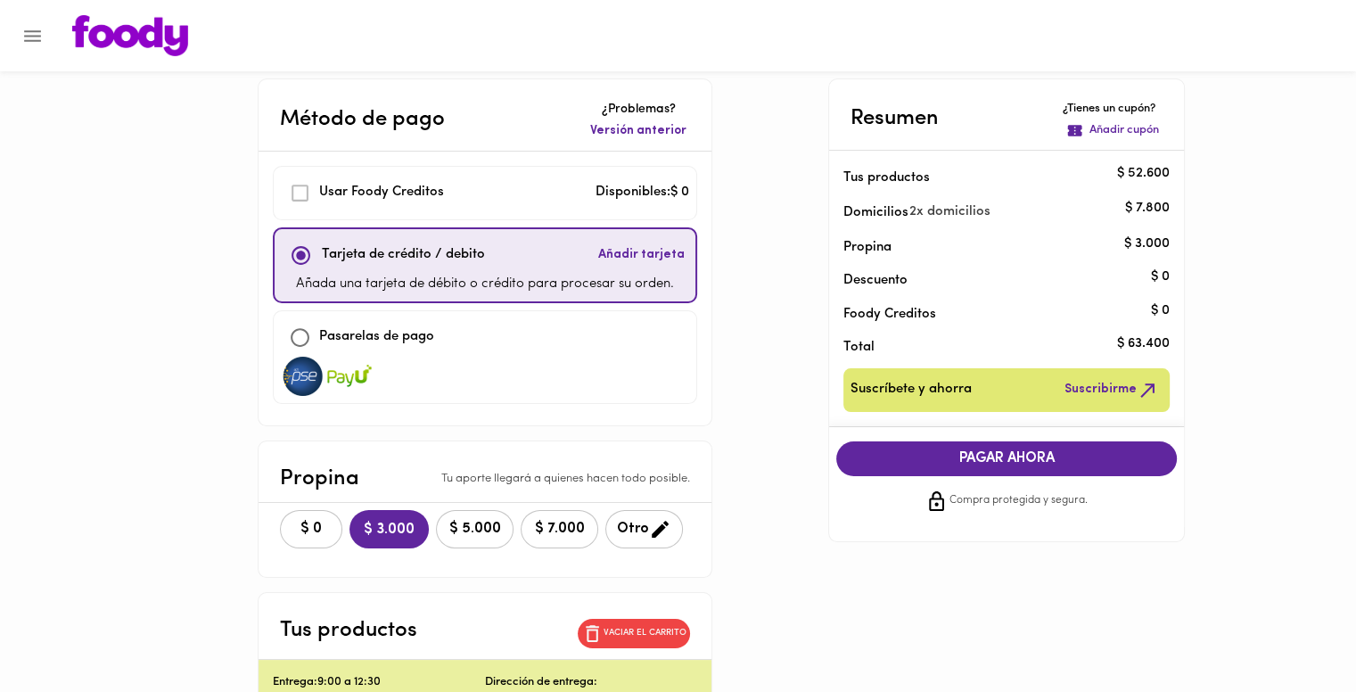
scroll to position [10, 0]
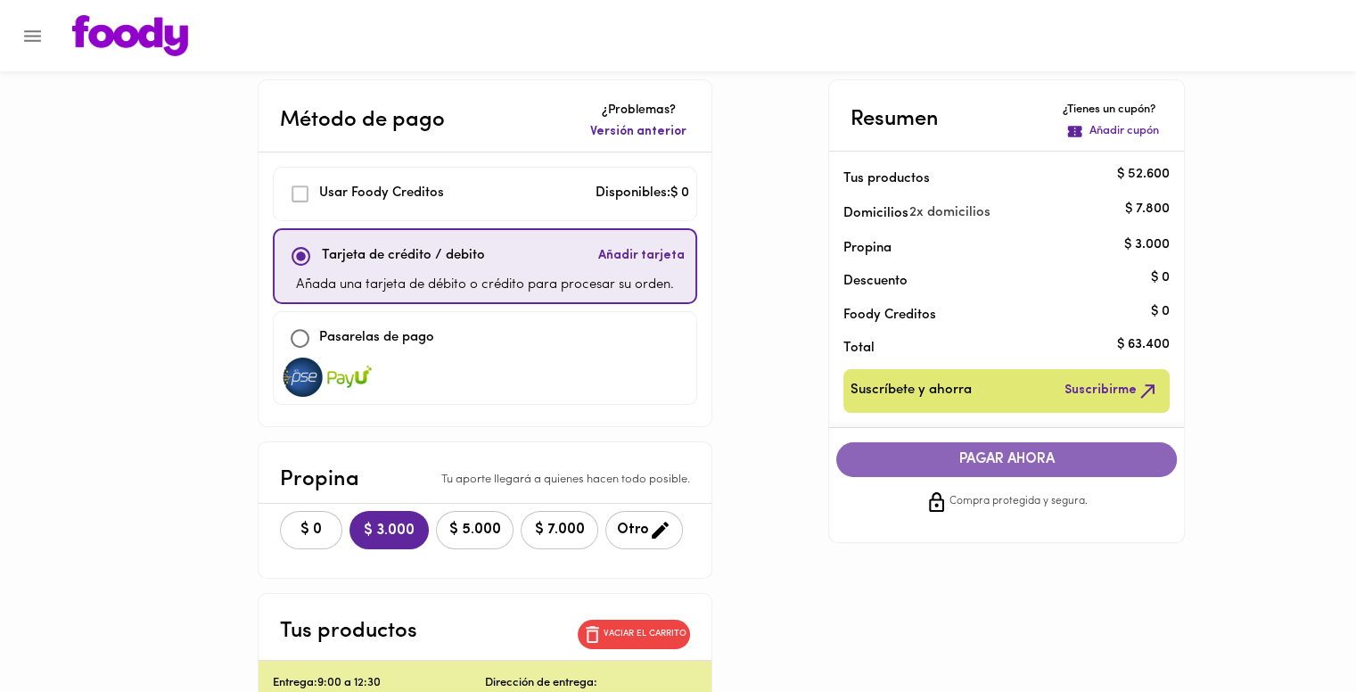
click at [937, 457] on span "PAGAR AHORA" at bounding box center [1006, 459] width 305 height 17
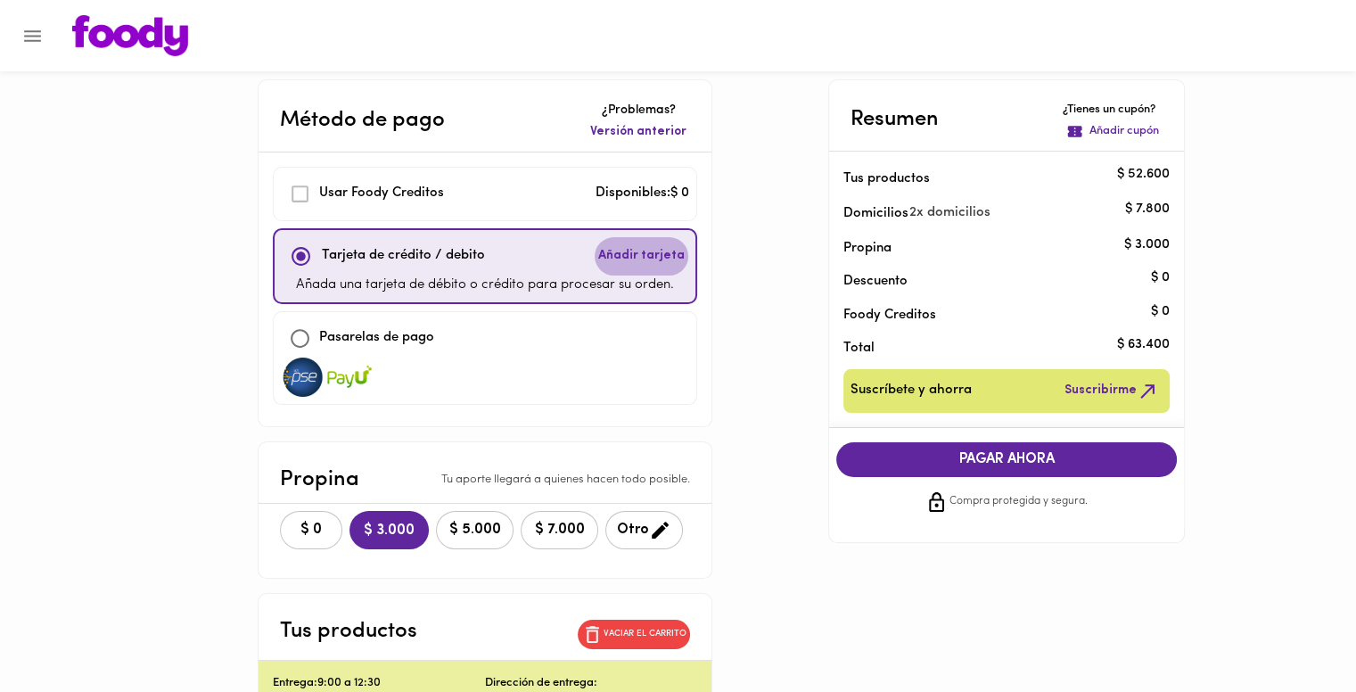
click at [651, 251] on span "Añadir tarjeta" at bounding box center [641, 256] width 86 height 18
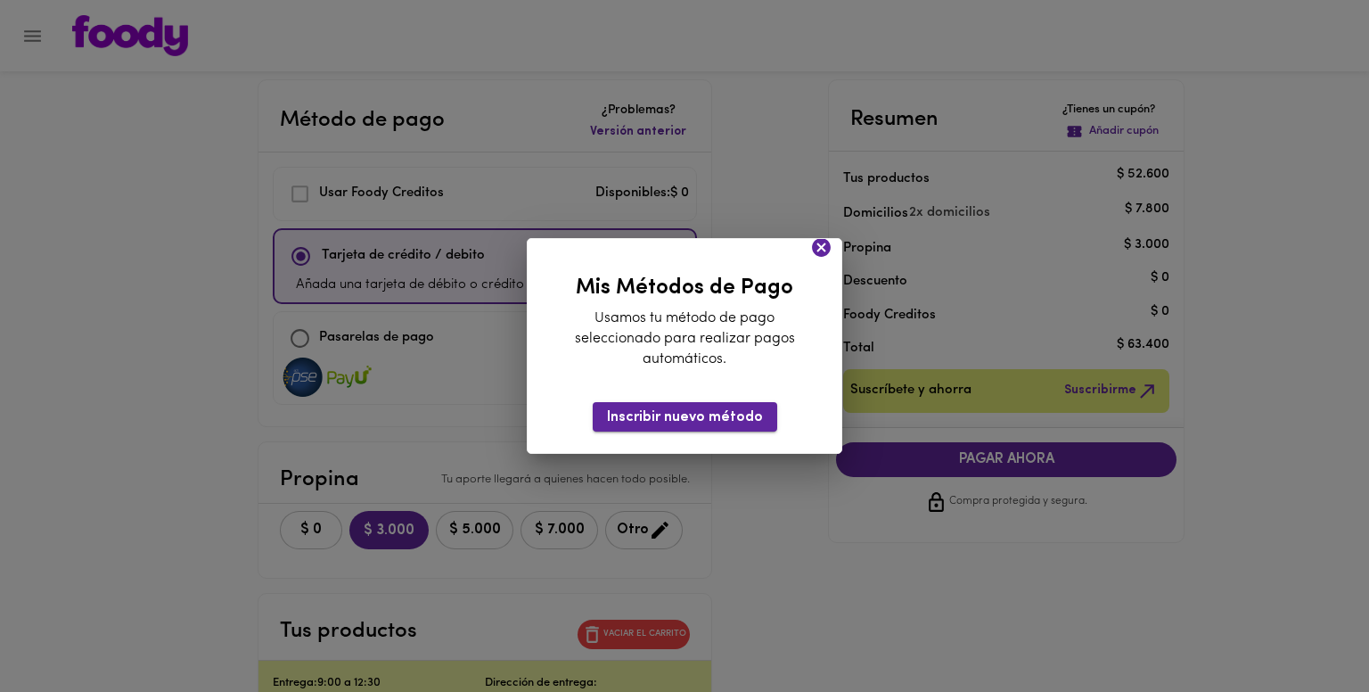
click at [717, 417] on span "Inscribir nuevo método" at bounding box center [685, 417] width 156 height 17
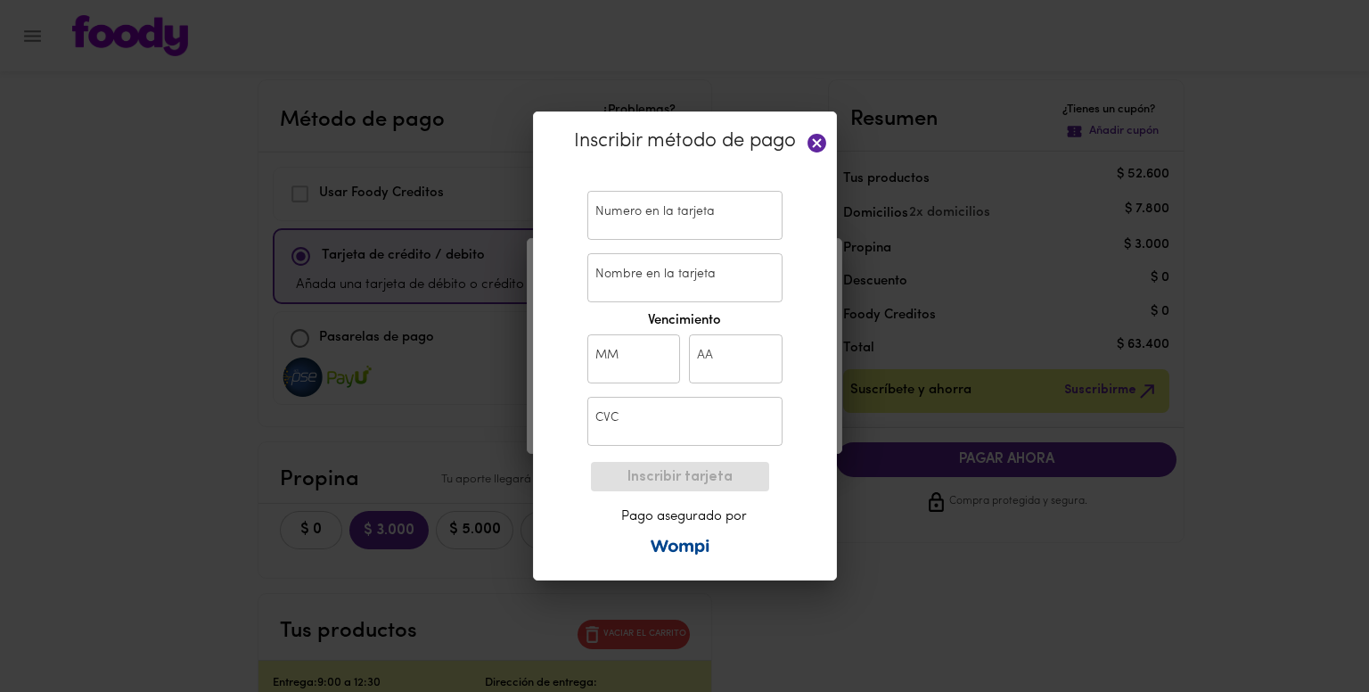
click at [815, 150] on icon at bounding box center [817, 143] width 19 height 19
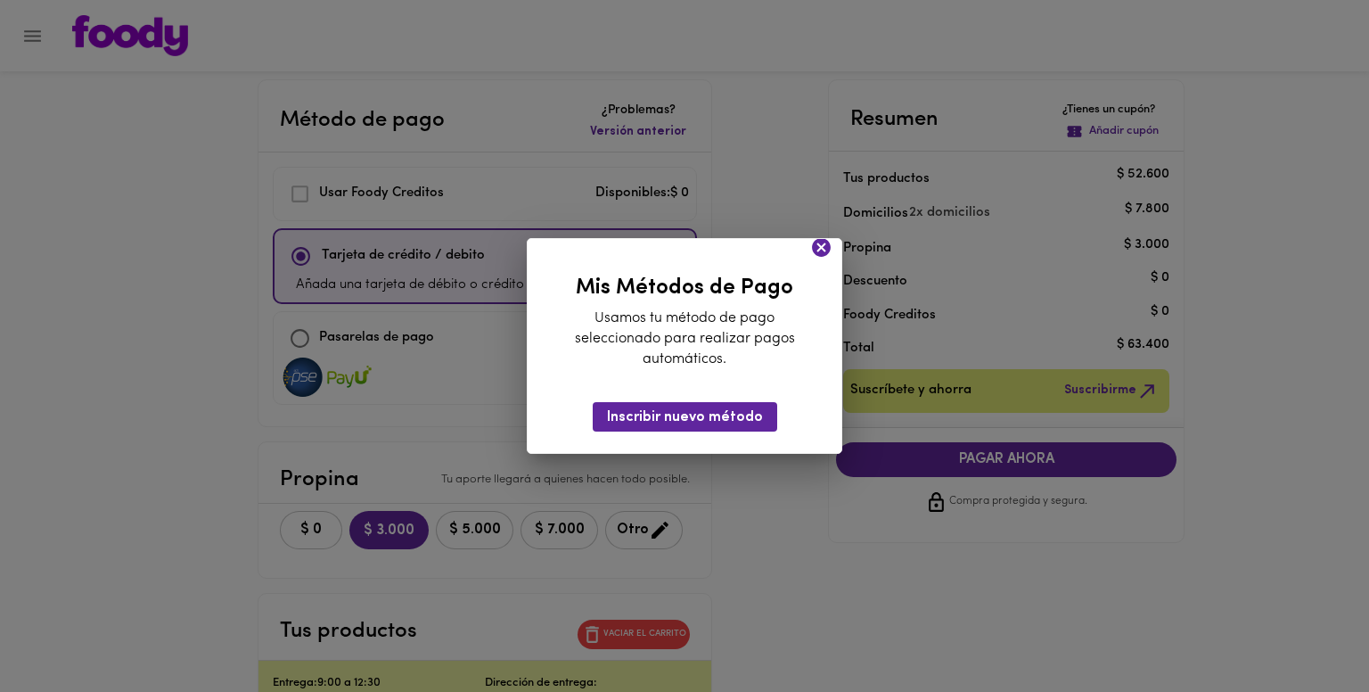
click at [827, 246] on icon at bounding box center [821, 247] width 19 height 19
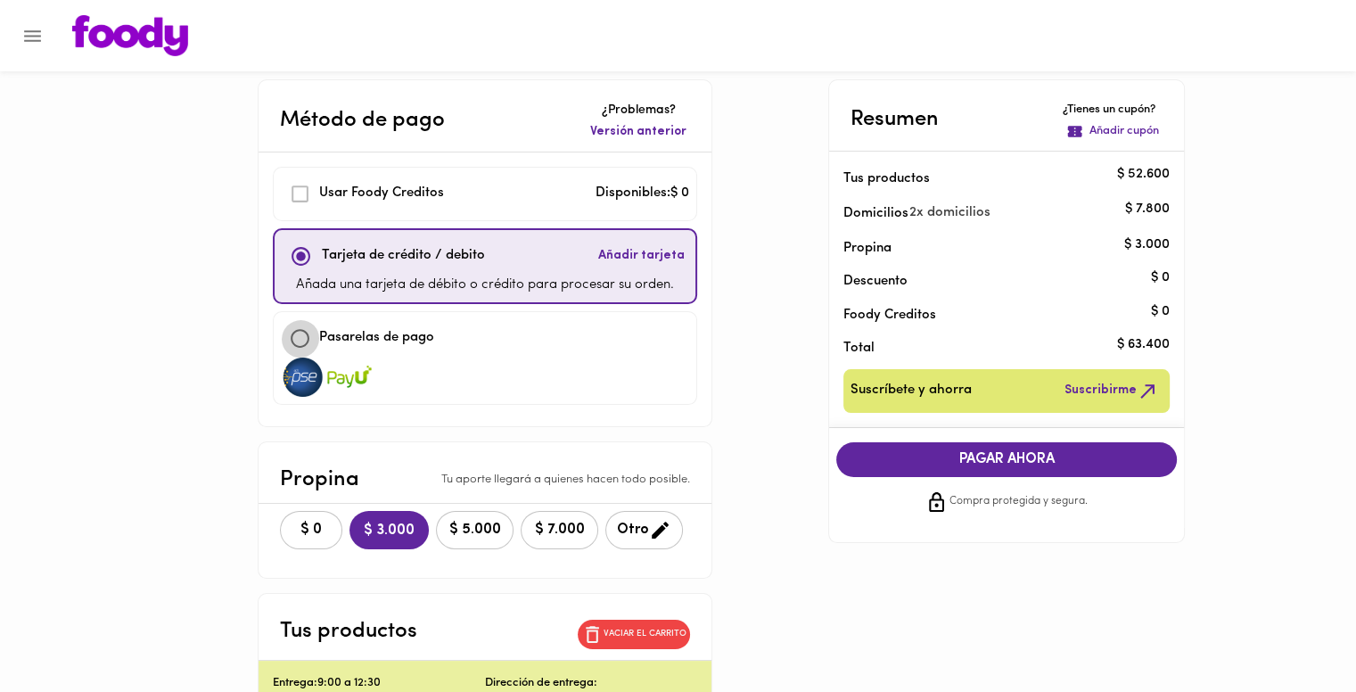
click at [298, 334] on input "checkbox" at bounding box center [300, 338] width 38 height 38
checkbox input "true"
checkbox input "false"
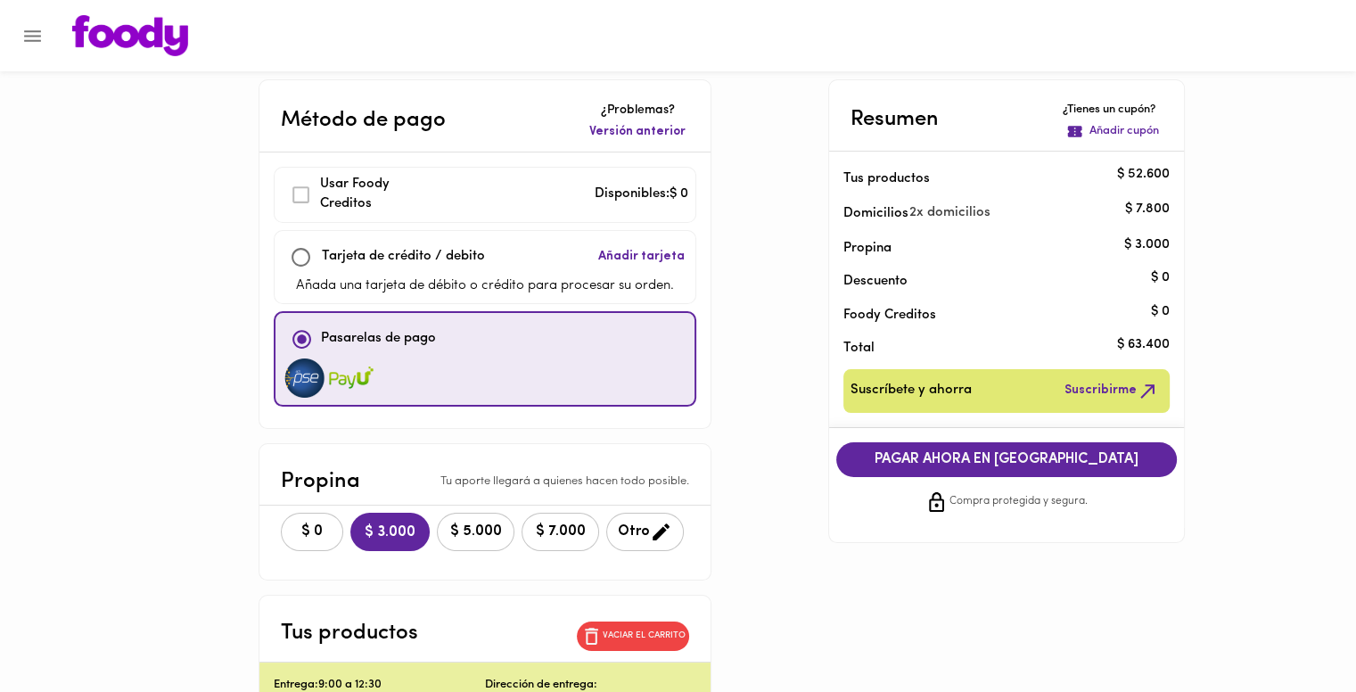
click at [1002, 454] on span "PAGAR AHORA EN PASARELA" at bounding box center [1006, 459] width 305 height 17
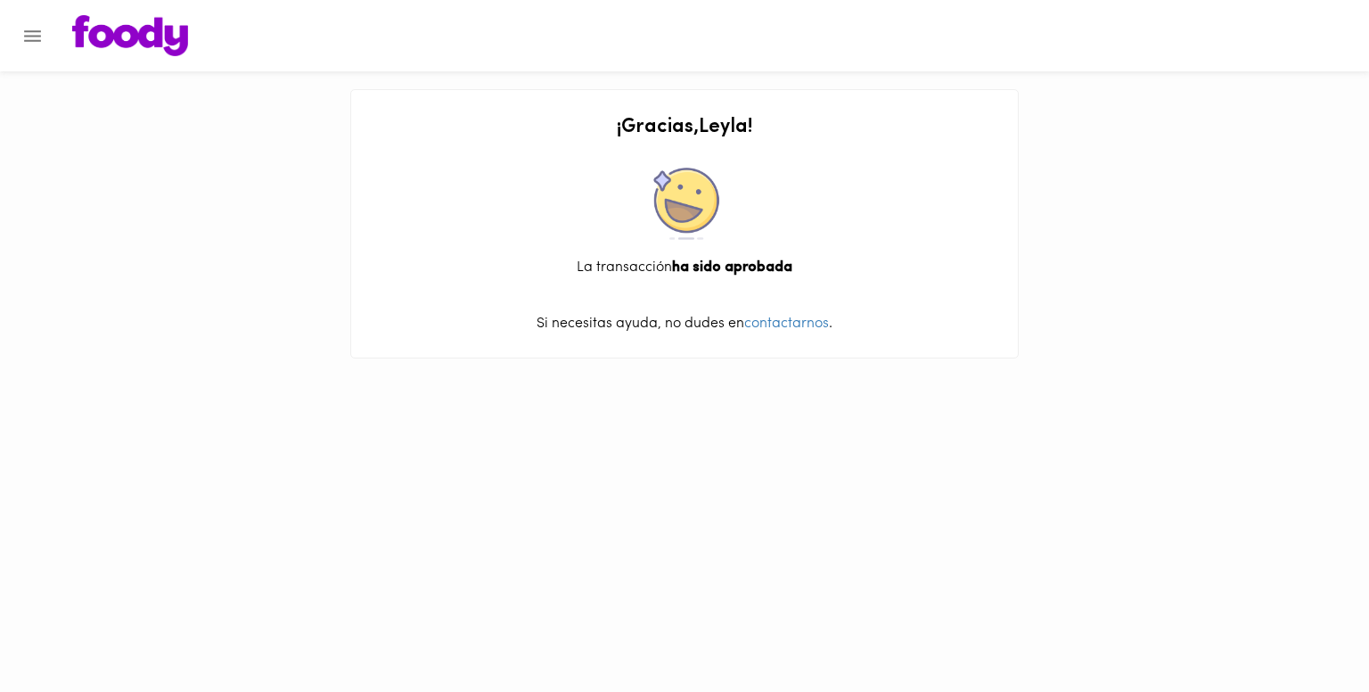
click at [162, 34] on img at bounding box center [130, 35] width 116 height 41
